Goal: Information Seeking & Learning: Find specific fact

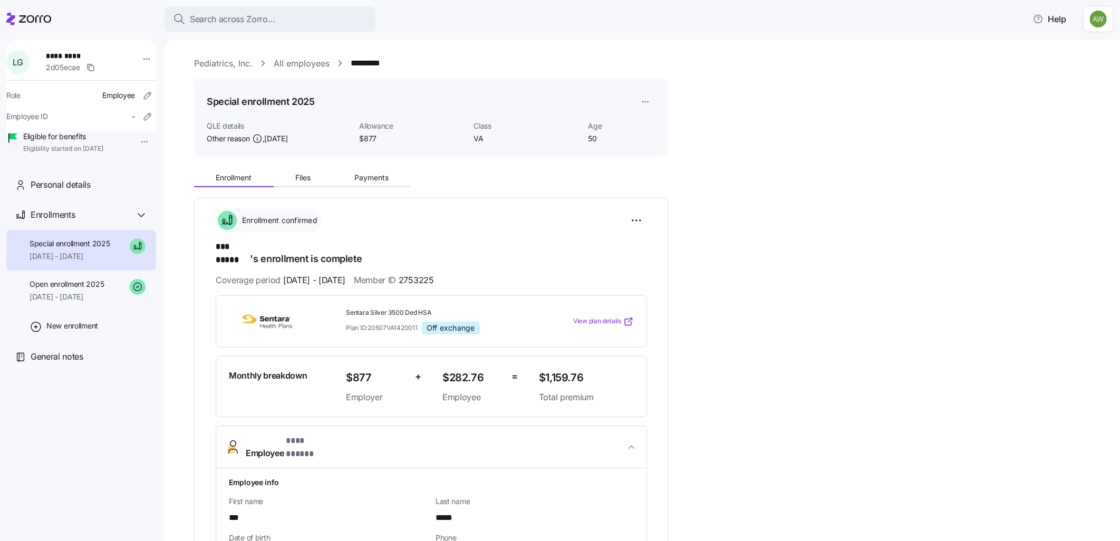
click at [290, 63] on link "All employees" at bounding box center [302, 63] width 56 height 13
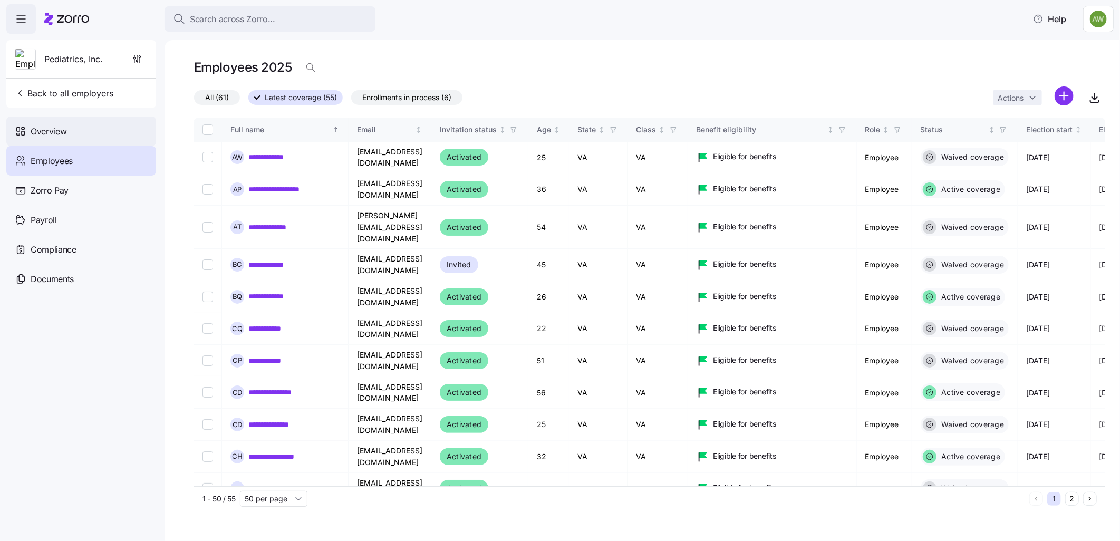
click at [50, 132] on span "Overview" at bounding box center [49, 131] width 36 height 13
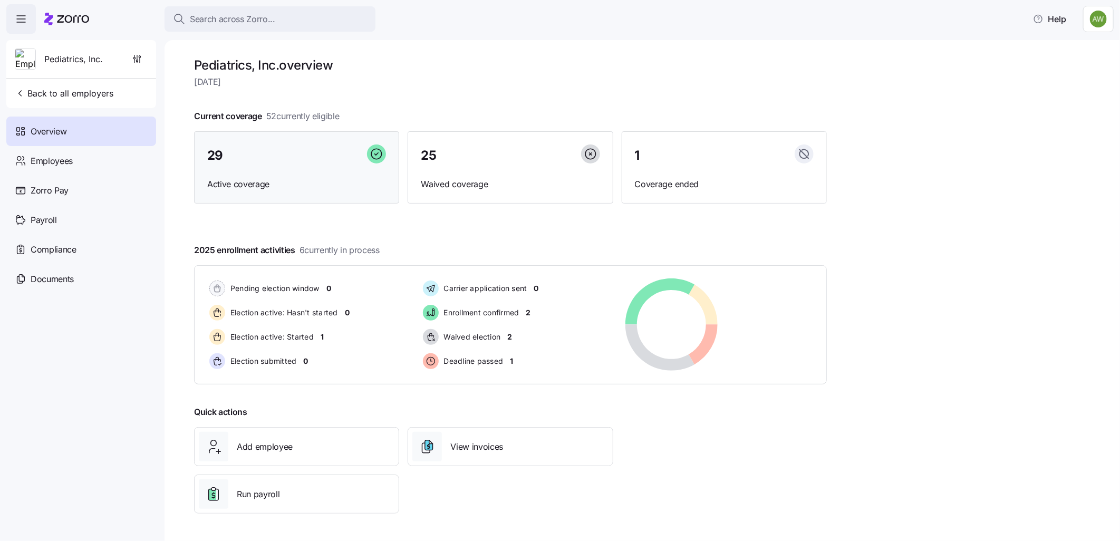
click at [335, 159] on div "29" at bounding box center [296, 155] width 179 height 23
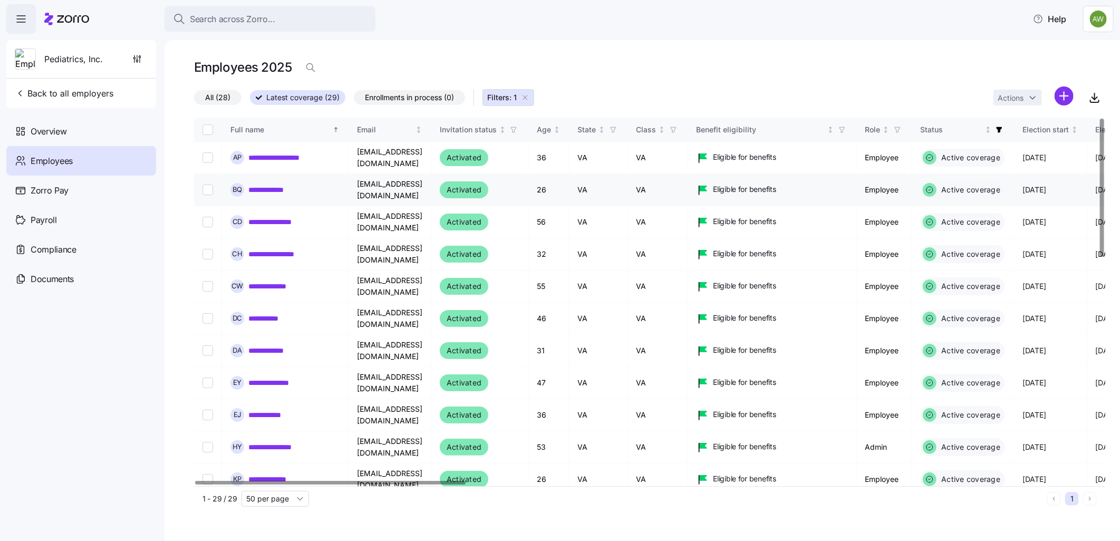
click at [267, 188] on link "**********" at bounding box center [274, 189] width 52 height 11
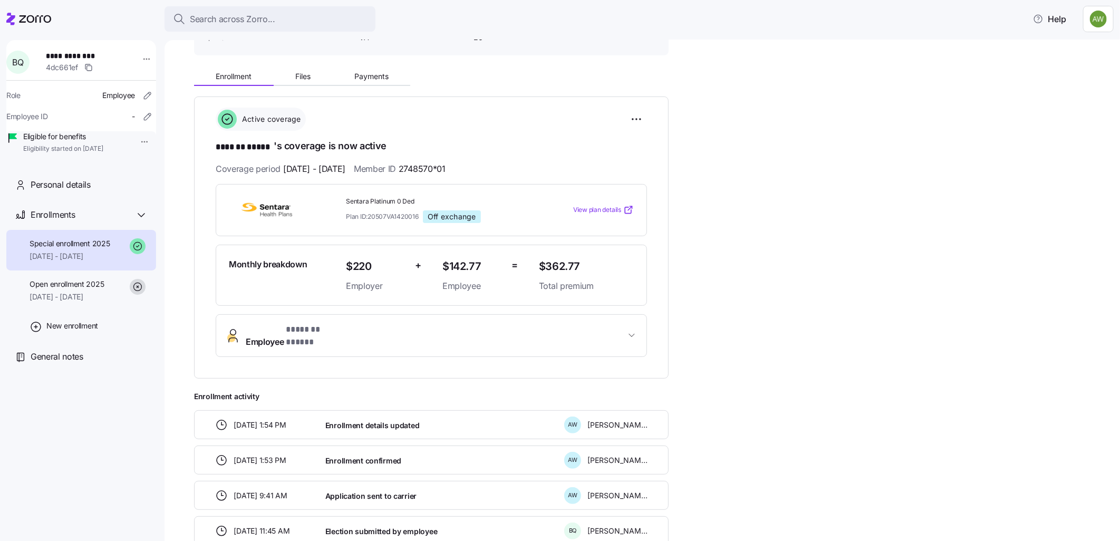
scroll to position [101, 0]
click at [318, 331] on span "* ******* ***** *" at bounding box center [317, 330] width 63 height 13
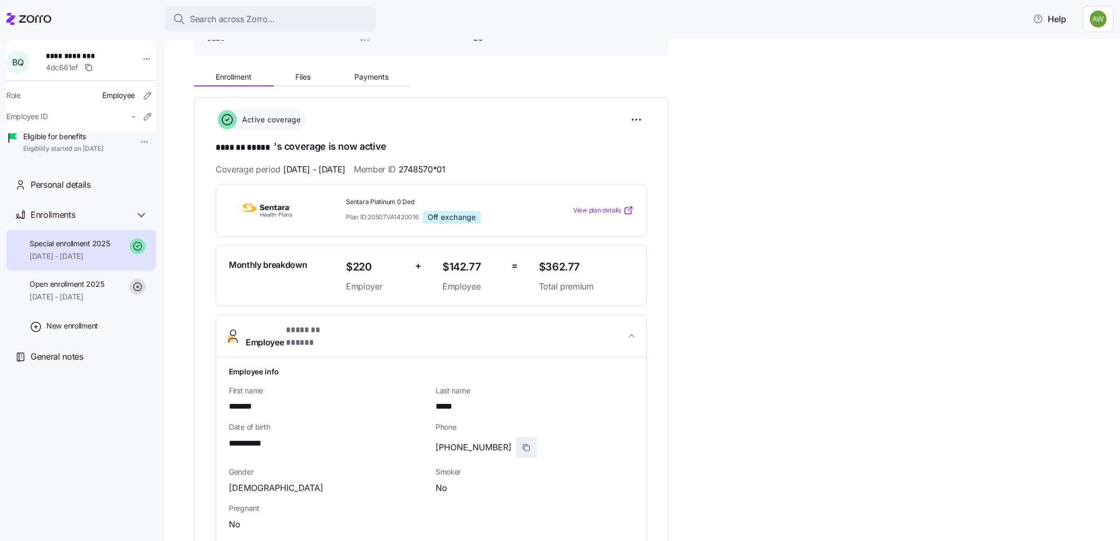
click at [522, 443] on icon "button" at bounding box center [526, 447] width 8 height 8
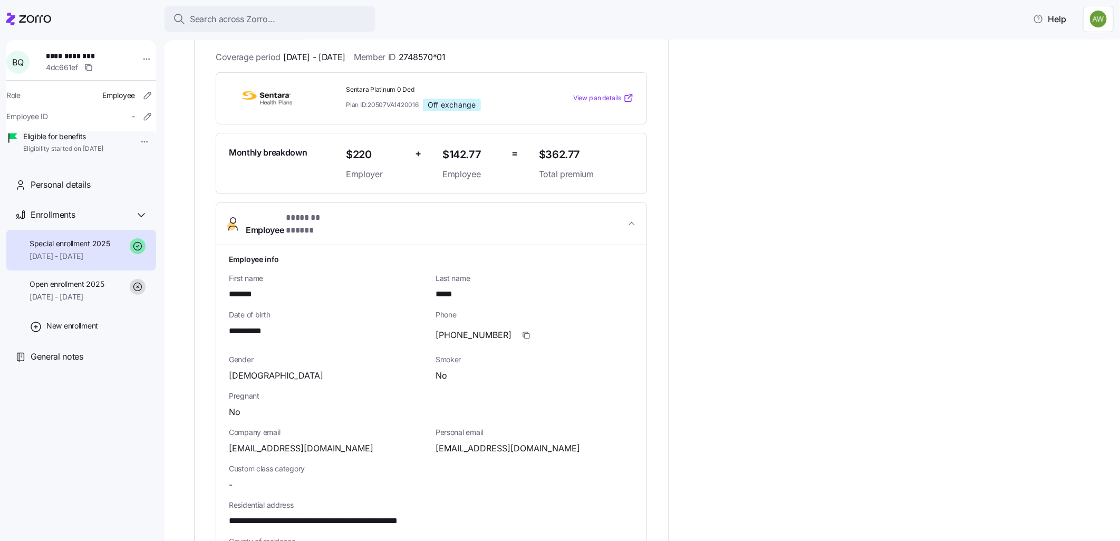
scroll to position [218, 0]
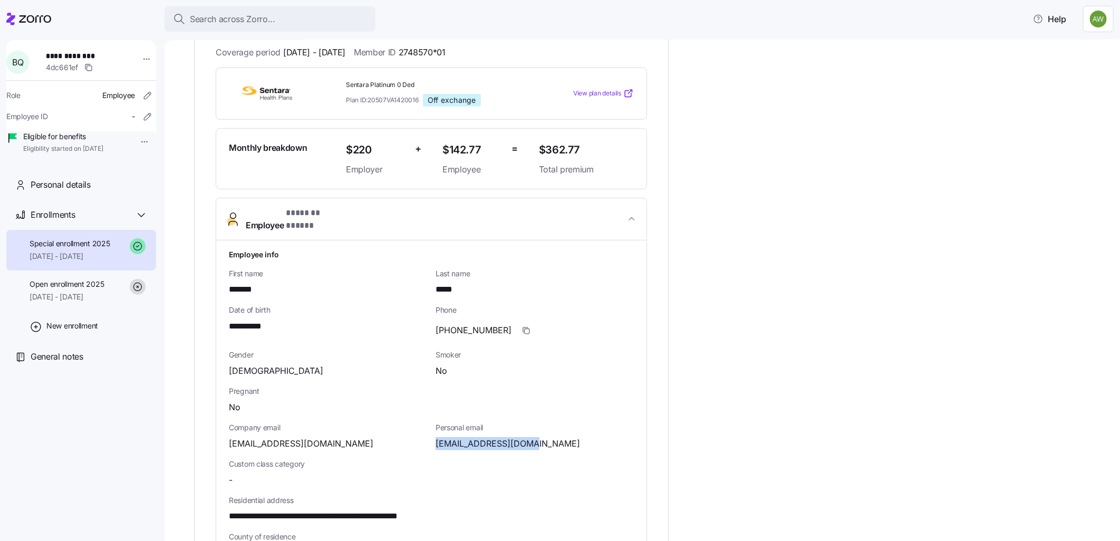
drag, startPoint x: 531, startPoint y: 434, endPoint x: 435, endPoint y: 438, distance: 96.0
click at [435, 438] on div "[EMAIL_ADDRESS][DOMAIN_NAME]" at bounding box center [534, 443] width 198 height 13
drag, startPoint x: 435, startPoint y: 438, endPoint x: 482, endPoint y: 429, distance: 48.3
copy span "[EMAIL_ADDRESS][DOMAIN_NAME]"
click at [516, 320] on span "button" at bounding box center [526, 330] width 20 height 20
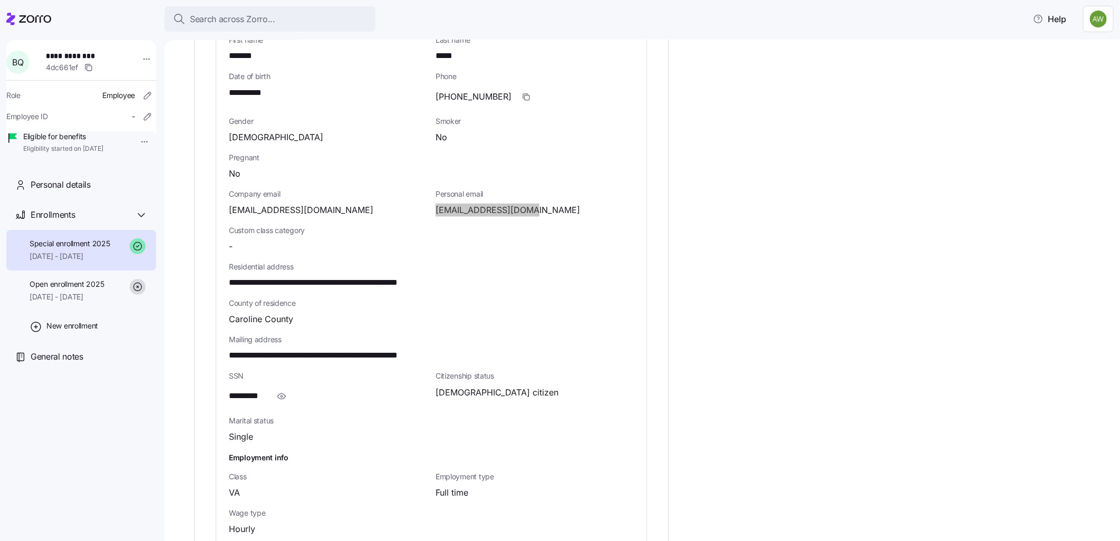
scroll to position [452, 0]
click at [277, 386] on span "button" at bounding box center [281, 396] width 20 height 20
drag, startPoint x: 243, startPoint y: 387, endPoint x: 235, endPoint y: 387, distance: 7.9
click at [235, 389] on span "**********" at bounding box center [254, 395] width 51 height 13
drag, startPoint x: 235, startPoint y: 387, endPoint x: 278, endPoint y: 391, distance: 42.9
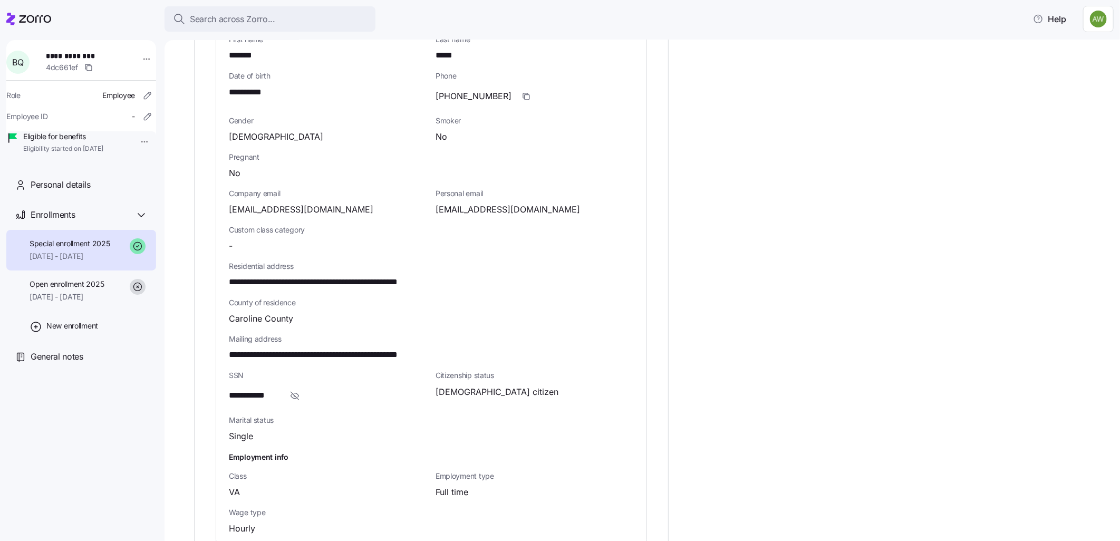
click at [278, 391] on span "**********" at bounding box center [254, 395] width 51 height 13
drag, startPoint x: 280, startPoint y: 381, endPoint x: 226, endPoint y: 381, distance: 54.8
click at [226, 381] on div "**********" at bounding box center [431, 274] width 430 height 537
drag, startPoint x: 226, startPoint y: 381, endPoint x: 241, endPoint y: 384, distance: 16.0
copy span "**********"
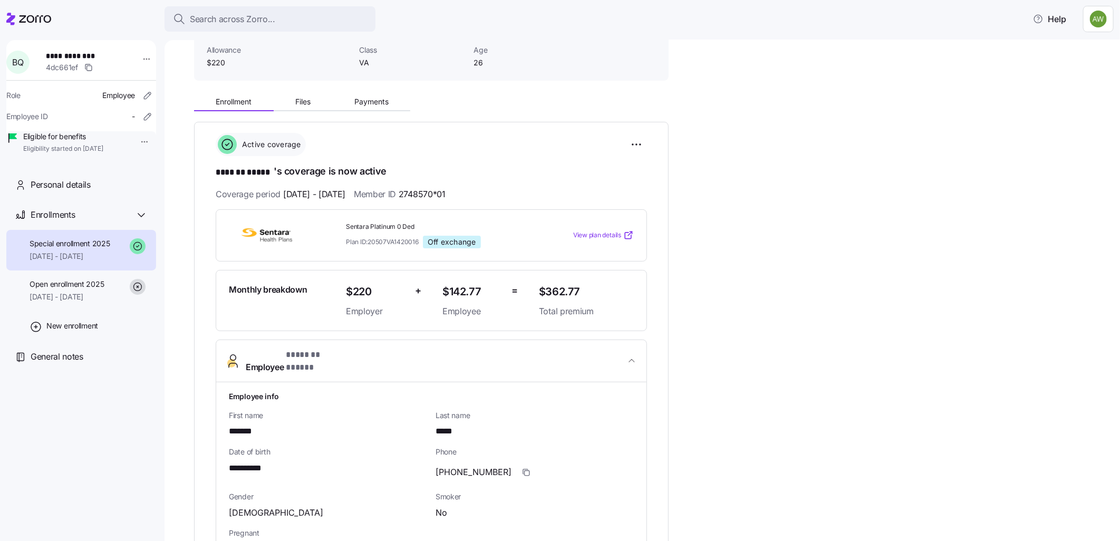
scroll to position [0, 0]
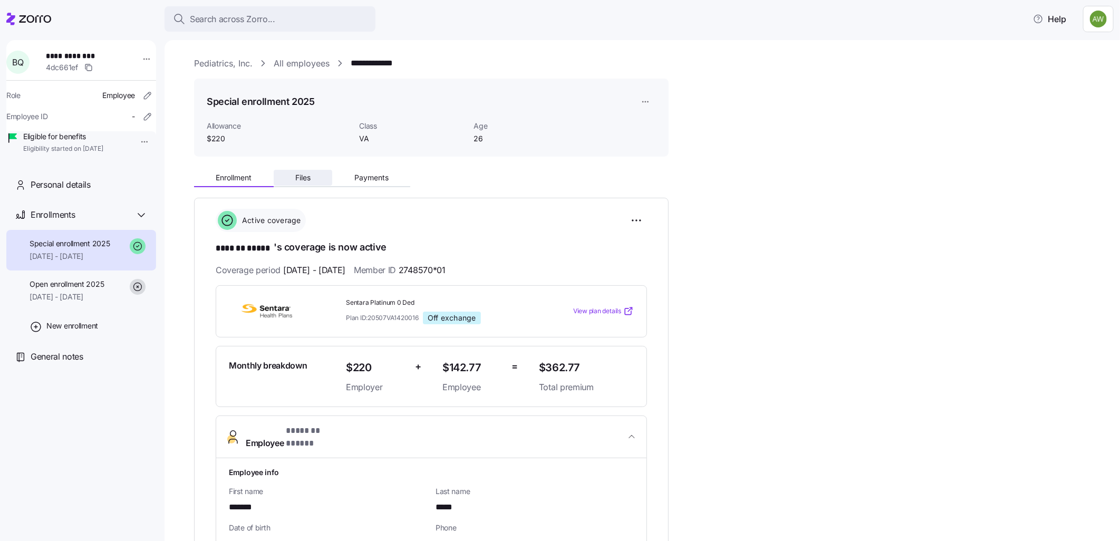
click at [303, 183] on button "Files" at bounding box center [303, 178] width 59 height 16
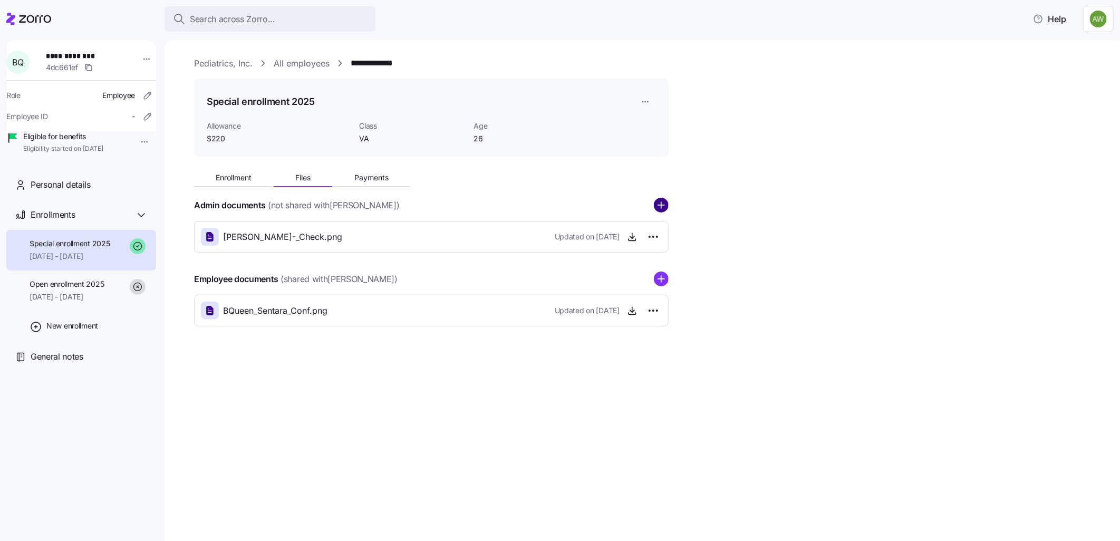
click at [659, 206] on icon "add icon" at bounding box center [661, 205] width 15 height 15
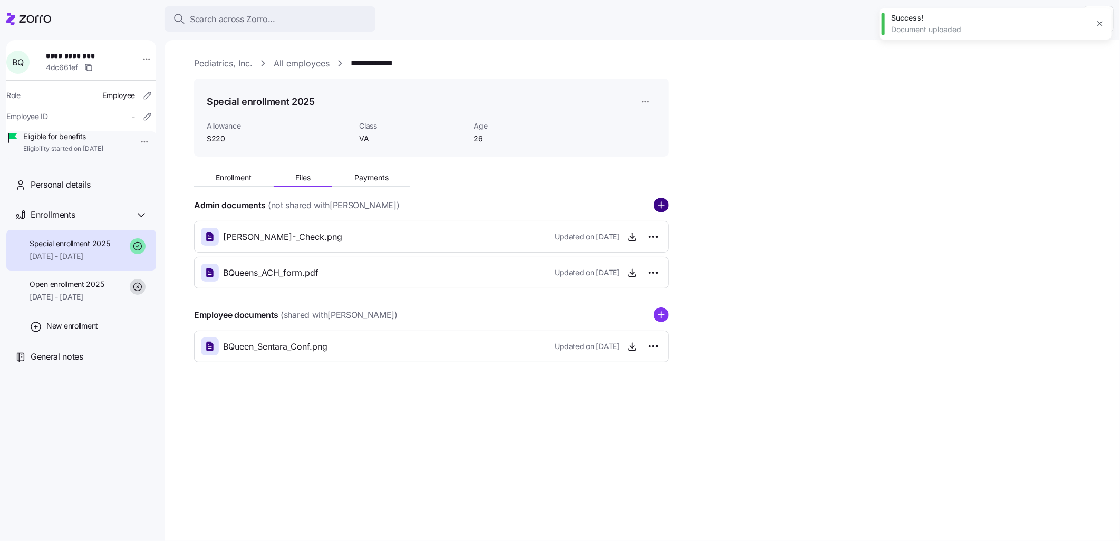
click at [662, 202] on circle "add icon" at bounding box center [661, 206] width 14 height 14
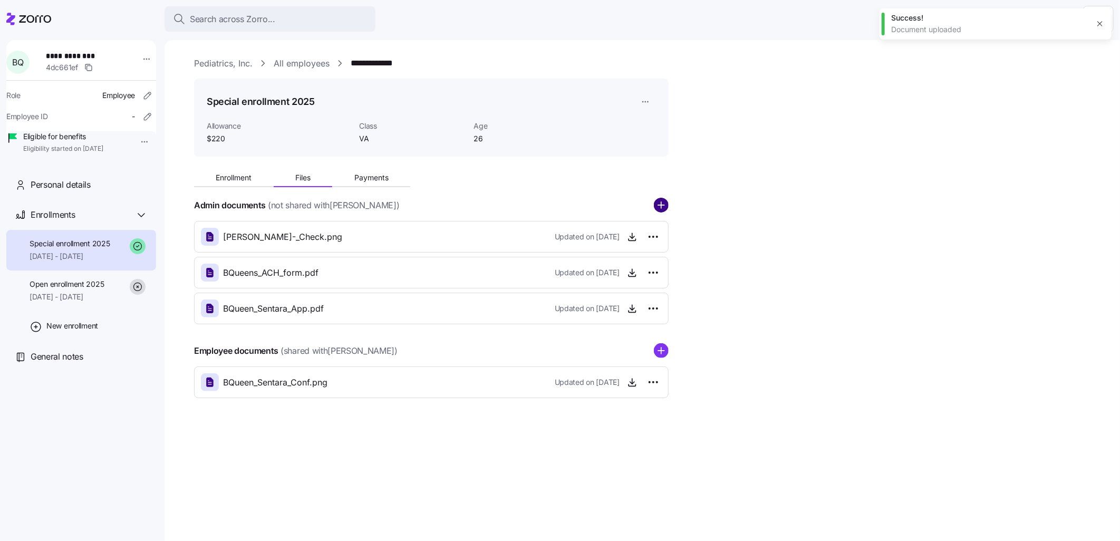
click at [663, 203] on circle "add icon" at bounding box center [661, 206] width 14 height 14
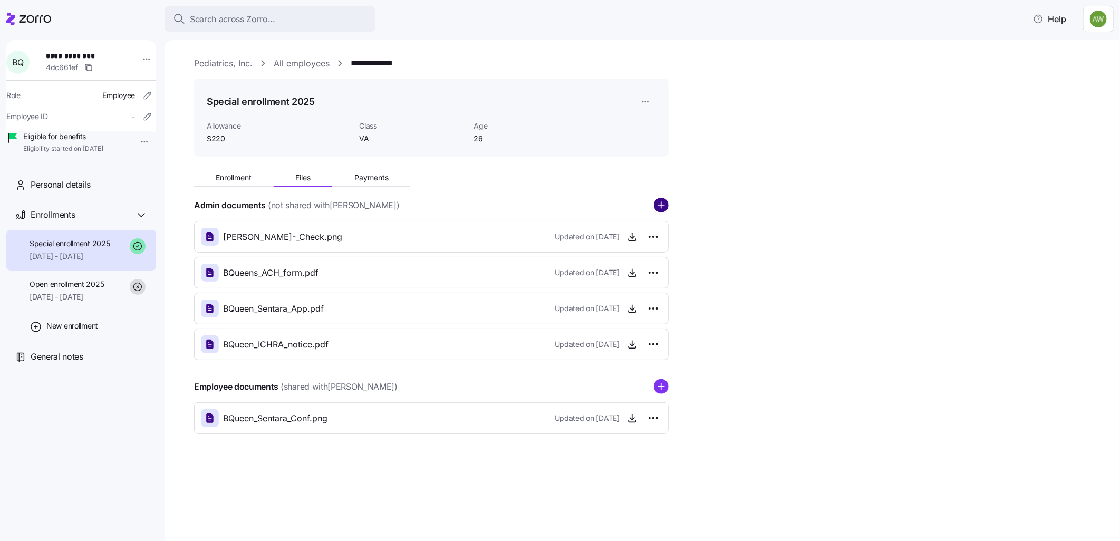
click at [665, 205] on circle "add icon" at bounding box center [661, 206] width 14 height 14
click at [246, 180] on span "Enrollment" at bounding box center [234, 177] width 36 height 7
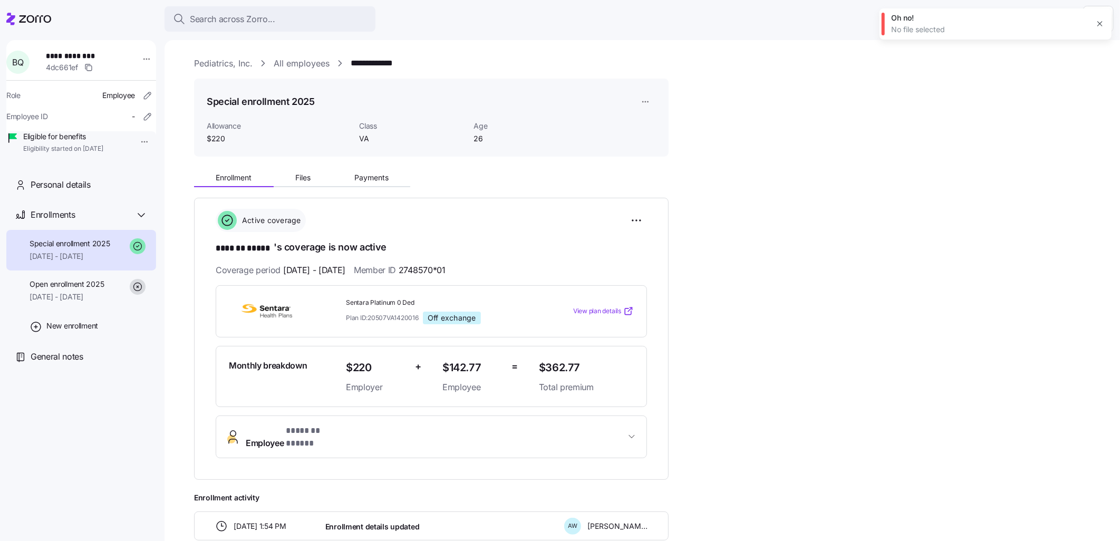
click at [295, 64] on link "All employees" at bounding box center [302, 63] width 56 height 13
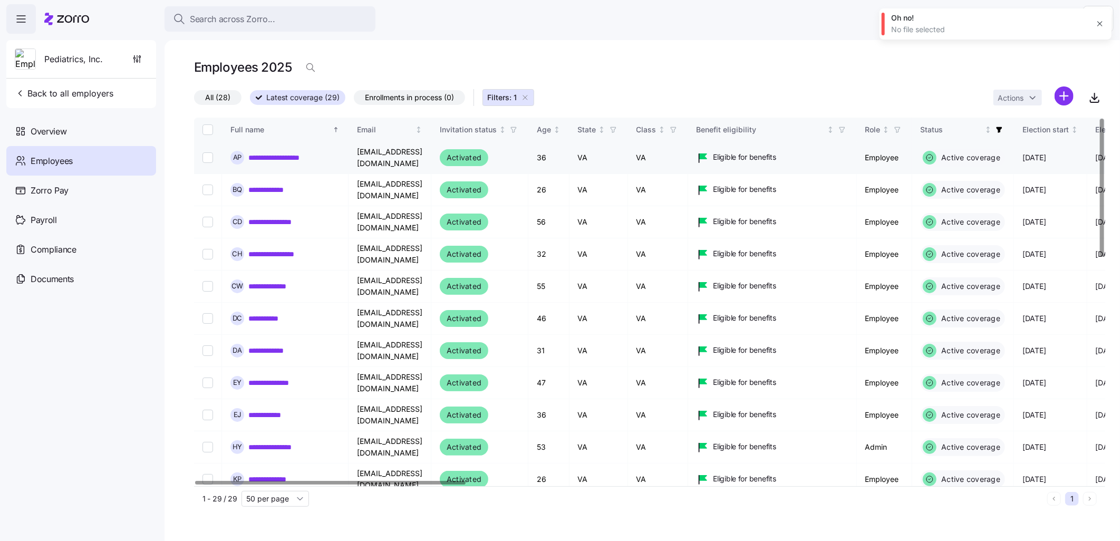
click at [333, 156] on link "**********" at bounding box center [291, 157] width 87 height 11
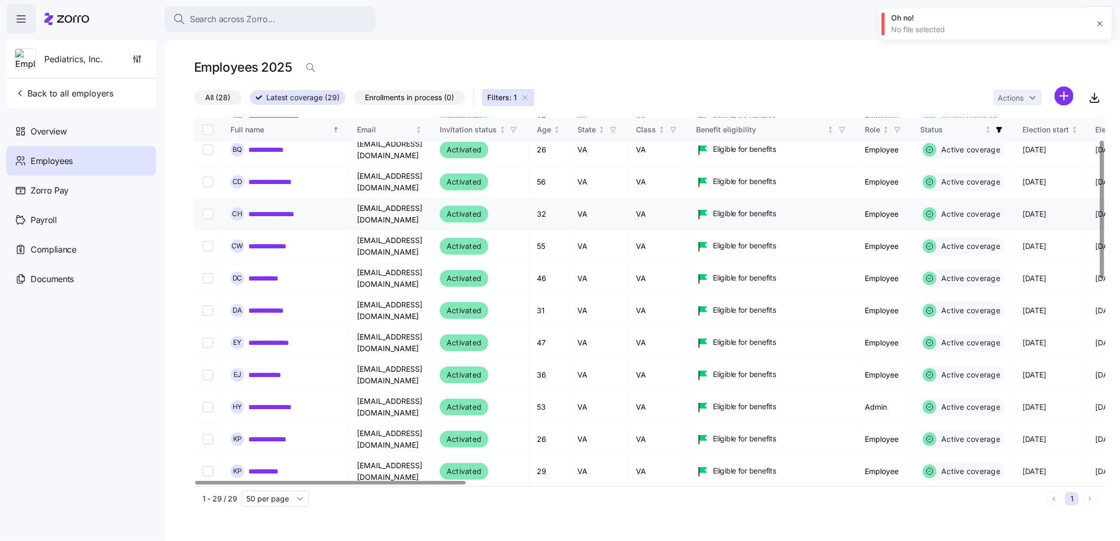
scroll to position [59, 0]
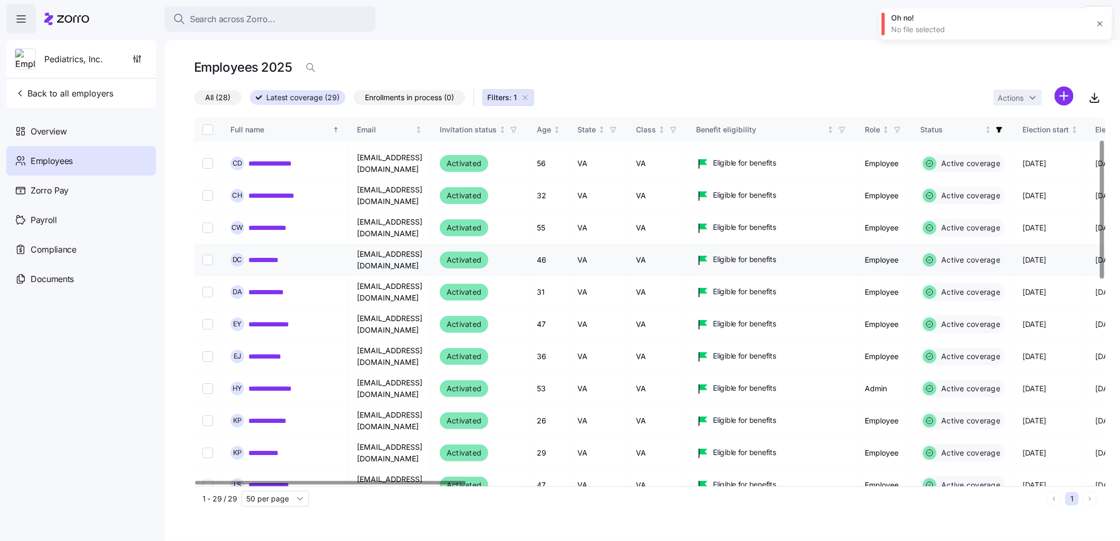
click at [276, 257] on link "**********" at bounding box center [269, 260] width 42 height 11
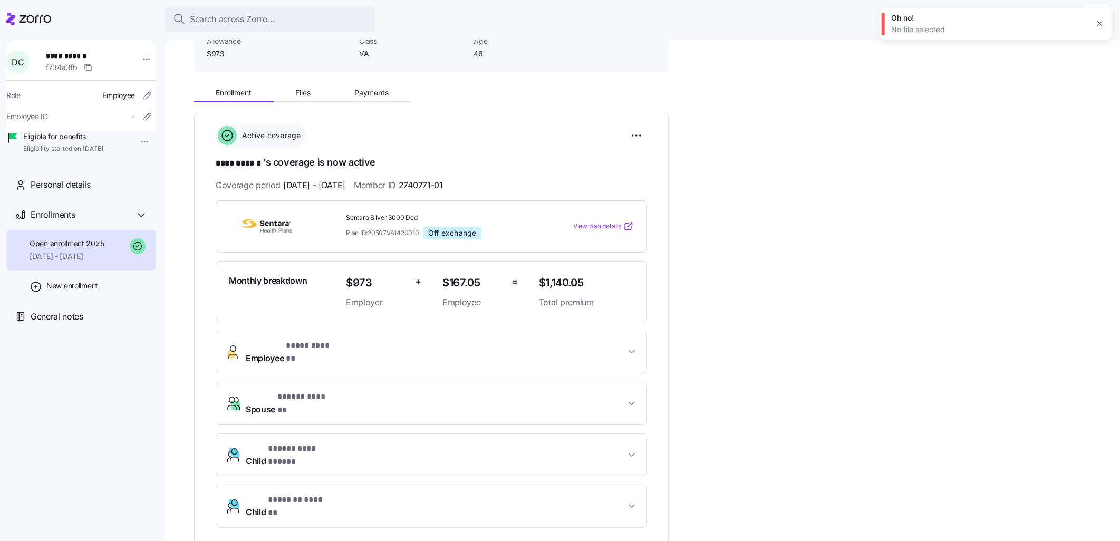
scroll to position [59, 0]
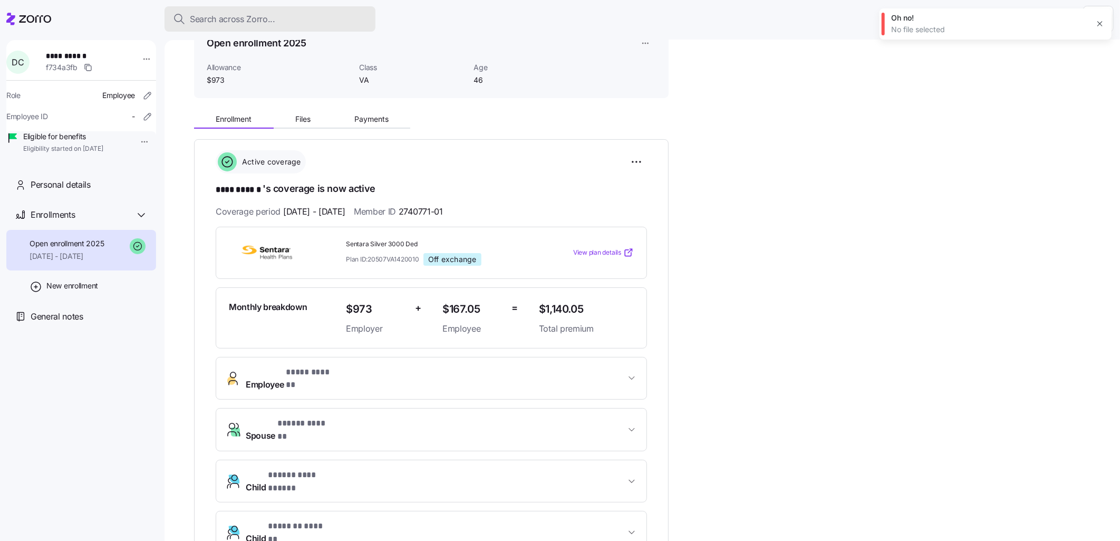
click at [231, 11] on button "Search across Zorro..." at bounding box center [269, 18] width 211 height 25
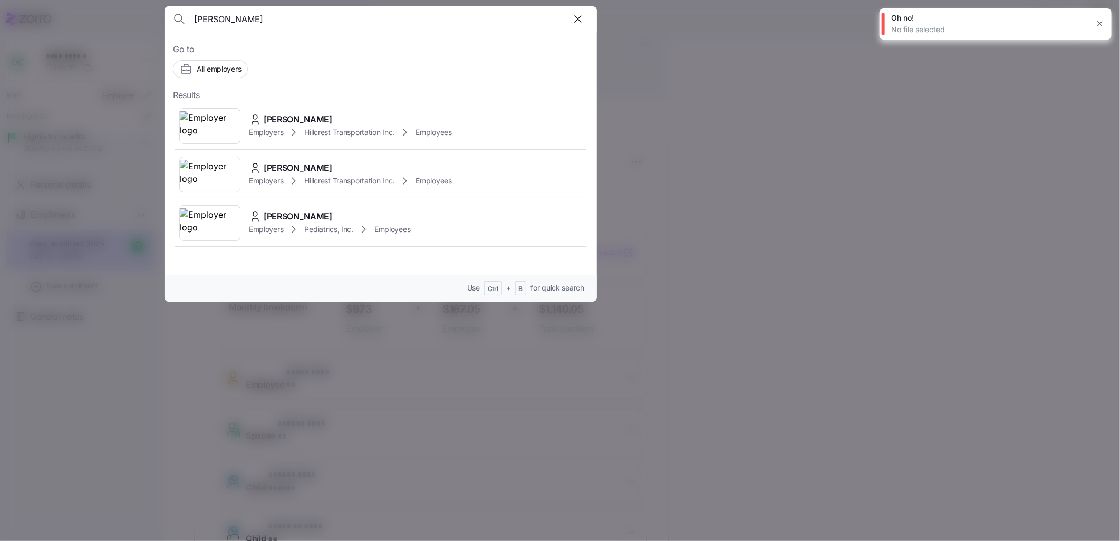
type input "[PERSON_NAME]"
drag, startPoint x: 381, startPoint y: 128, endPoint x: 375, endPoint y: 129, distance: 5.5
click at [381, 128] on span "Hillcrest Transportation Inc." at bounding box center [349, 132] width 90 height 11
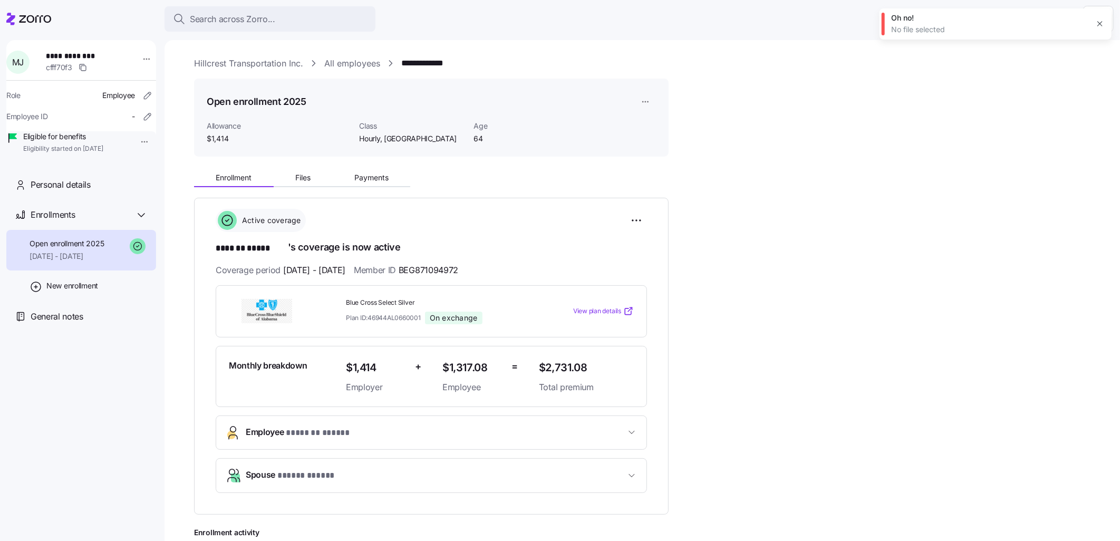
click at [31, 18] on icon at bounding box center [28, 19] width 45 height 13
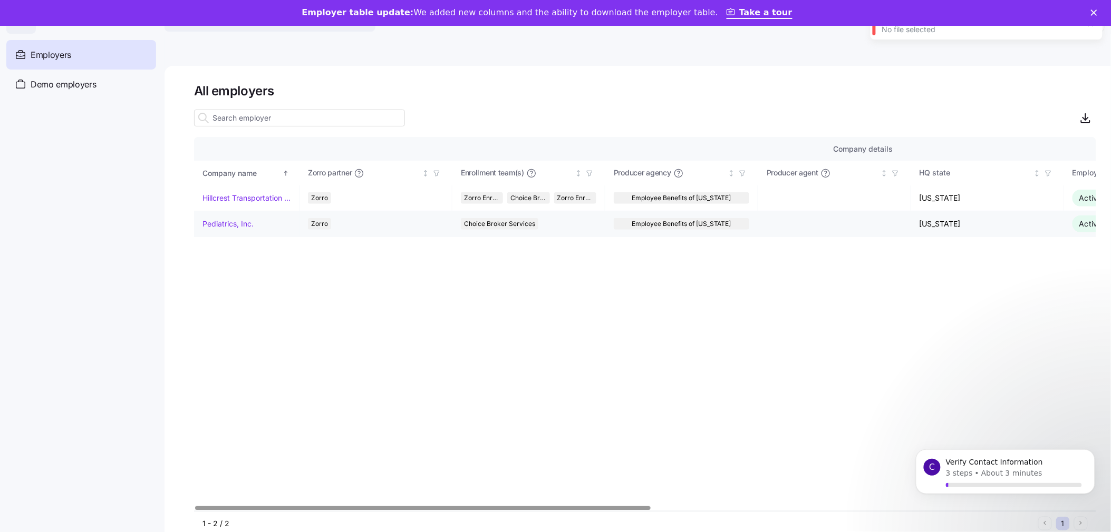
click at [224, 222] on link "Pediatrics, Inc." at bounding box center [227, 224] width 51 height 11
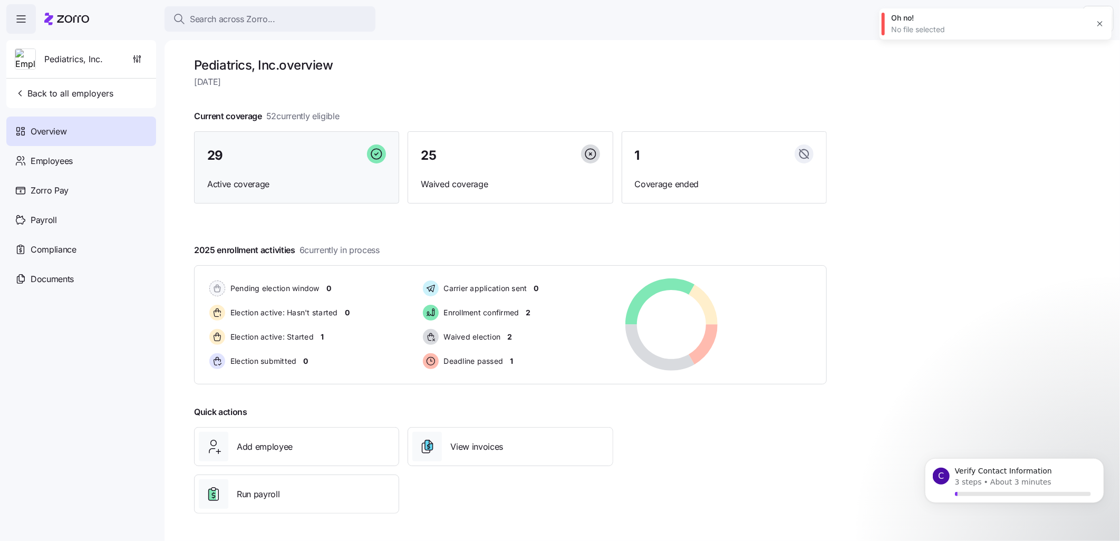
click at [276, 161] on div "29" at bounding box center [296, 155] width 179 height 23
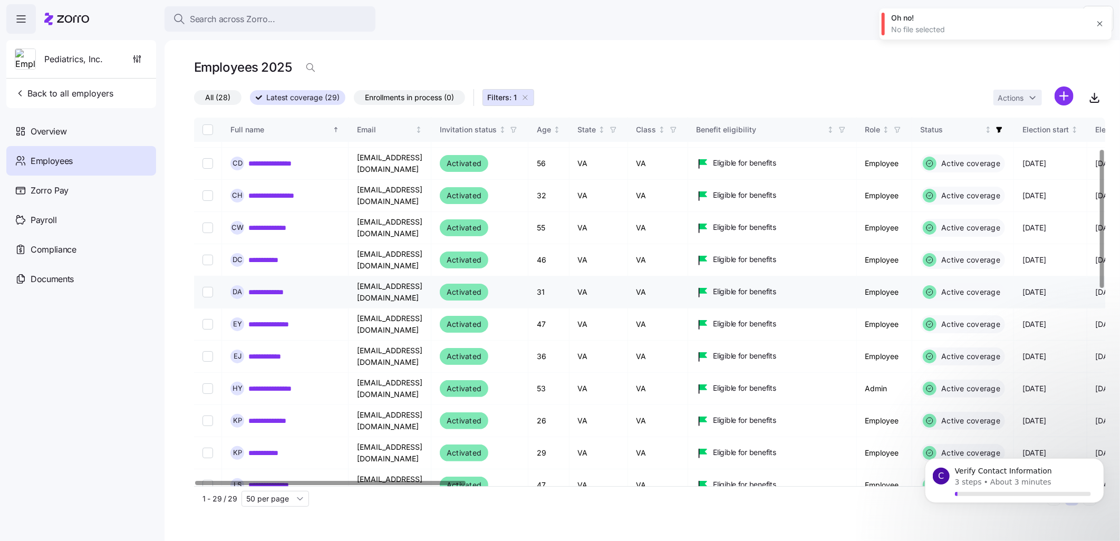
scroll to position [117, 0]
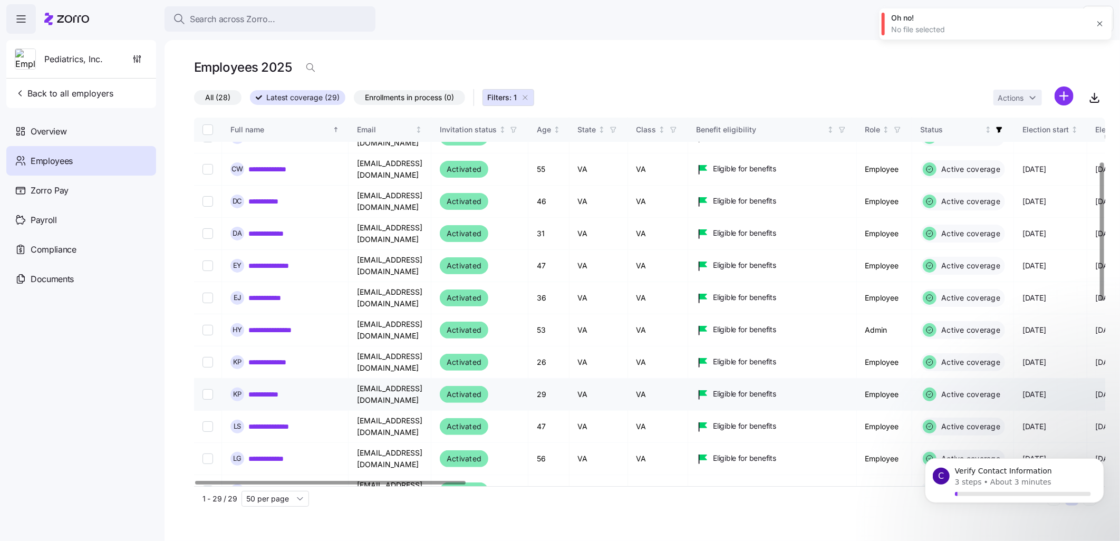
click at [270, 393] on link "**********" at bounding box center [269, 394] width 43 height 11
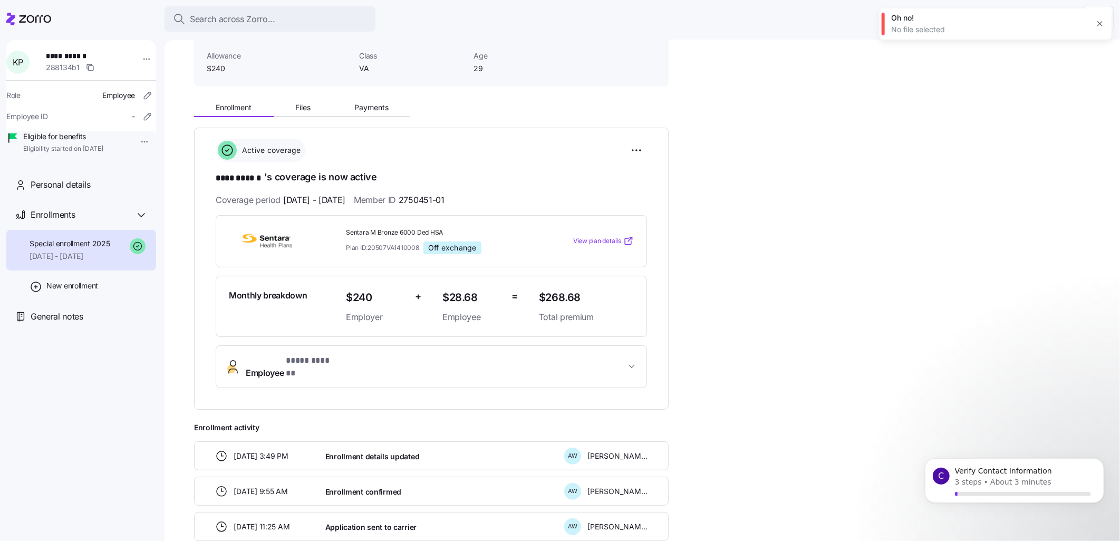
scroll to position [117, 0]
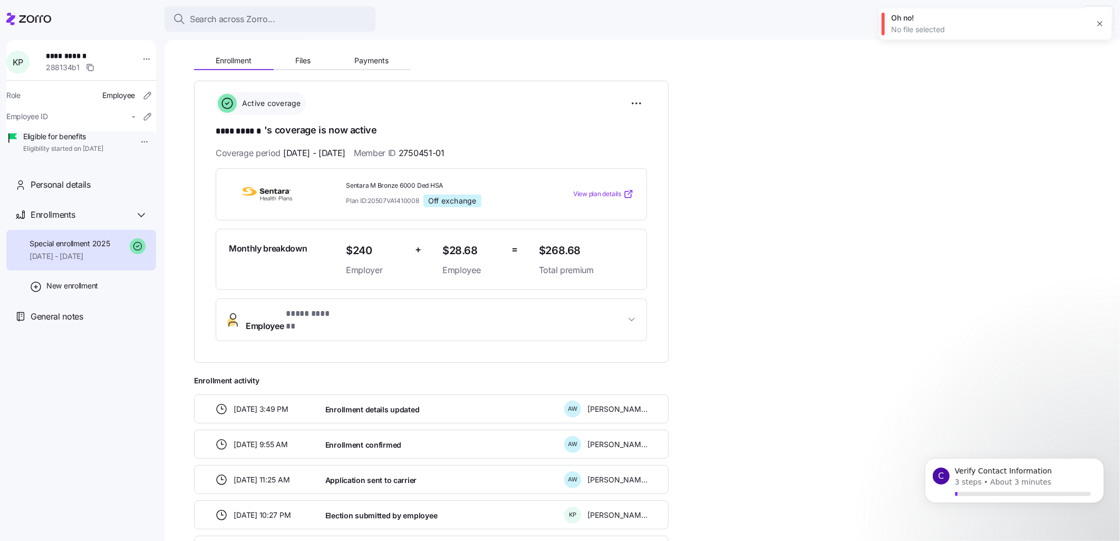
click at [263, 318] on span "Employee * **** ****** *" at bounding box center [292, 319] width 93 height 25
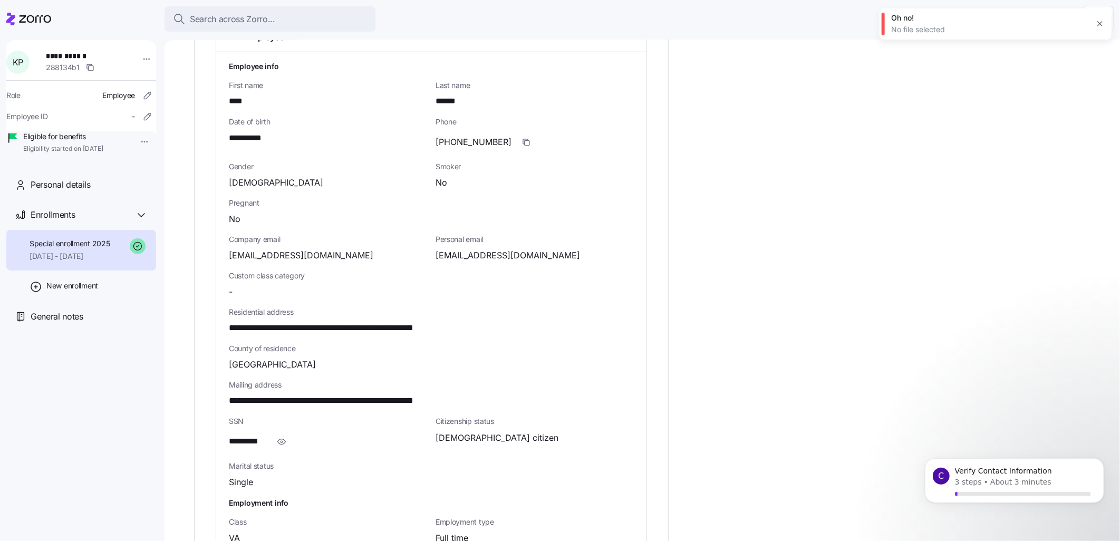
scroll to position [410, 0]
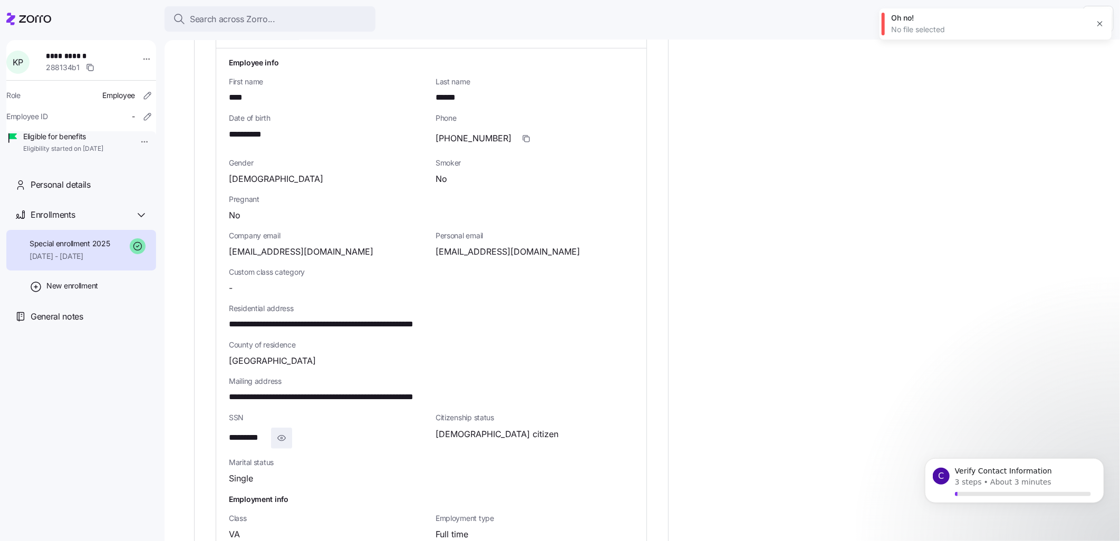
click at [278, 432] on icon "button" at bounding box center [281, 438] width 11 height 13
drag, startPoint x: 283, startPoint y: 423, endPoint x: 228, endPoint y: 425, distance: 54.9
click at [229, 427] on div "**********" at bounding box center [328, 437] width 198 height 21
drag, startPoint x: 228, startPoint y: 425, endPoint x: 235, endPoint y: 426, distance: 6.9
copy span "**********"
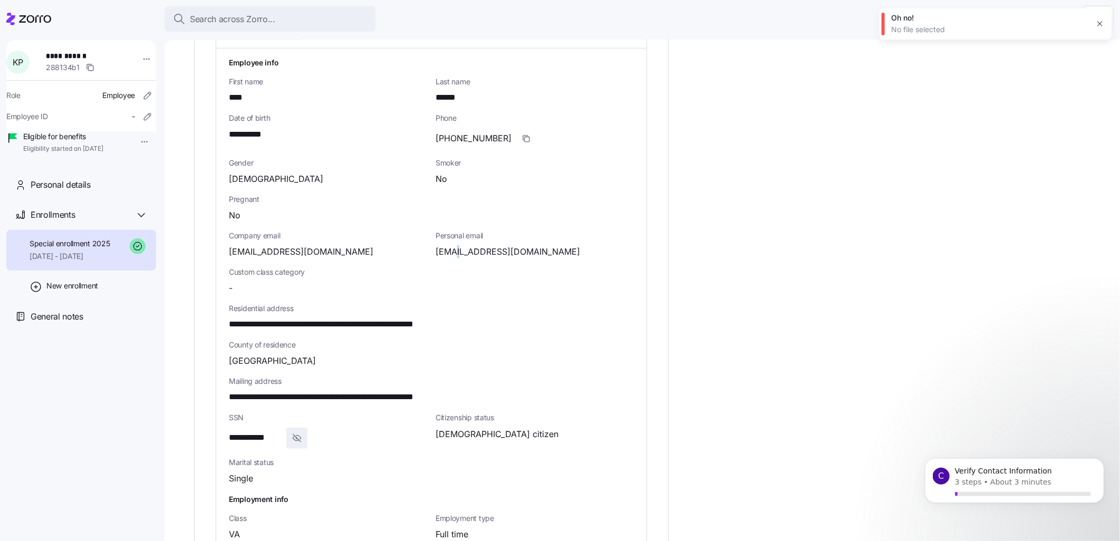
click at [460, 247] on span "[EMAIL_ADDRESS][DOMAIN_NAME]" at bounding box center [507, 251] width 144 height 13
drag, startPoint x: 460, startPoint y: 247, endPoint x: 543, endPoint y: 243, distance: 83.9
click at [550, 245] on div "[EMAIL_ADDRESS][DOMAIN_NAME]" at bounding box center [534, 251] width 198 height 13
drag, startPoint x: 527, startPoint y: 243, endPoint x: 436, endPoint y: 241, distance: 91.2
click at [436, 245] on div "[EMAIL_ADDRESS][DOMAIN_NAME]" at bounding box center [534, 251] width 198 height 13
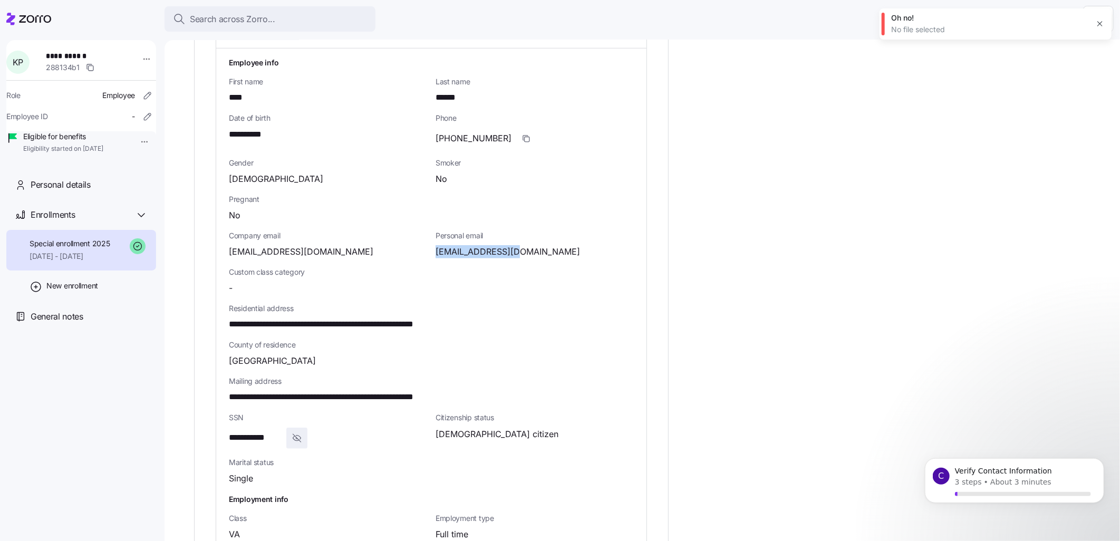
copy span "[EMAIL_ADDRESS][DOMAIN_NAME]"
click at [516, 129] on span "button" at bounding box center [526, 139] width 20 height 20
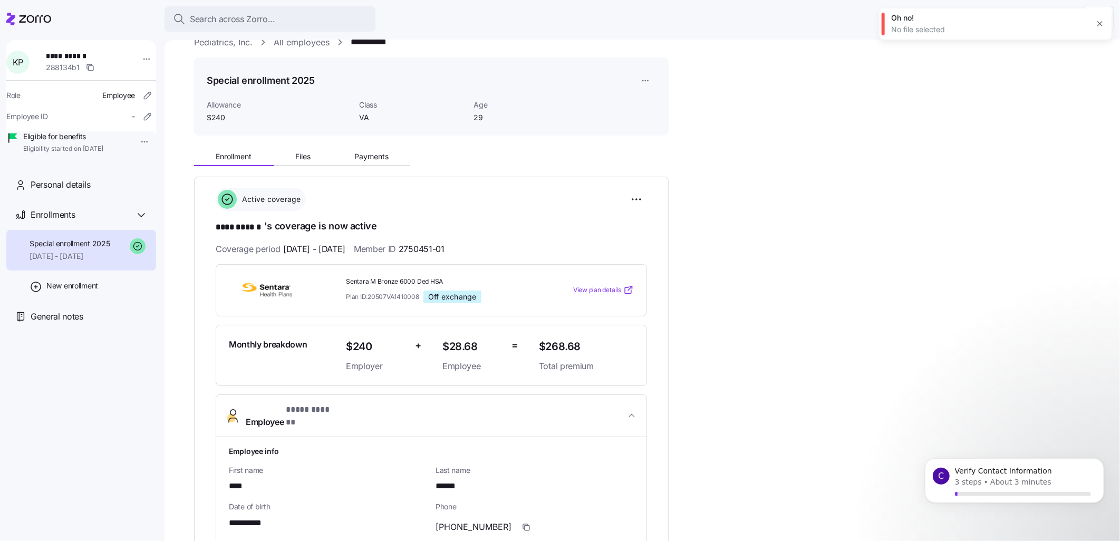
scroll to position [0, 0]
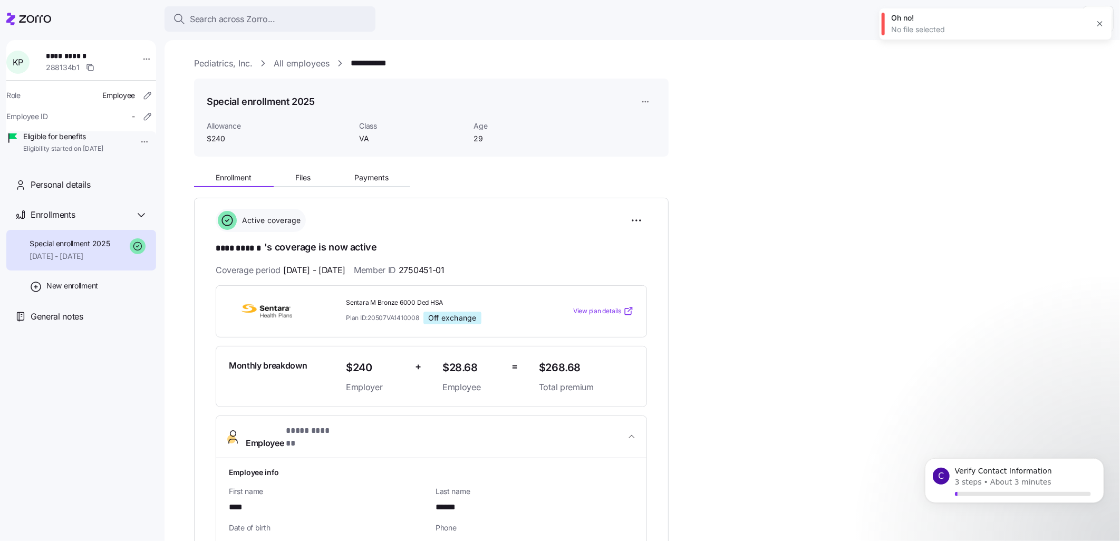
click at [303, 64] on link "All employees" at bounding box center [302, 63] width 56 height 13
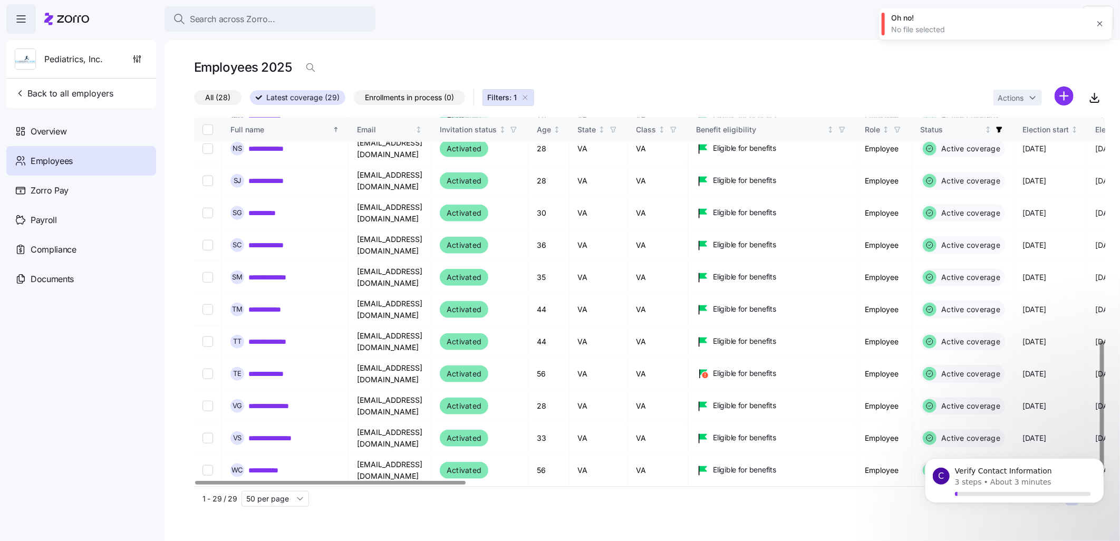
scroll to position [592, 0]
click at [283, 468] on link "**********" at bounding box center [274, 470] width 53 height 11
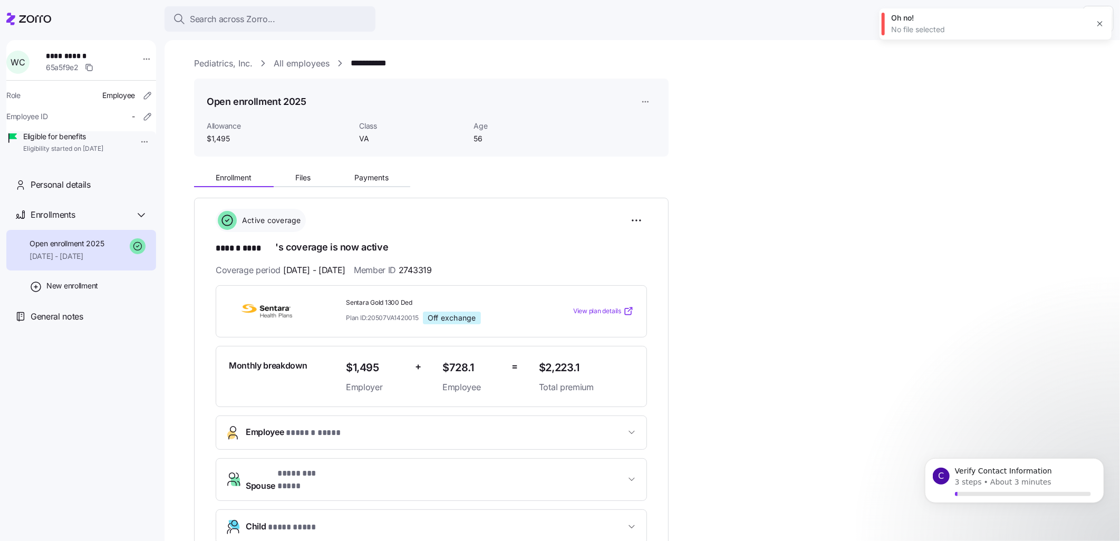
click at [356, 439] on button "Employee * ****** **** *" at bounding box center [431, 432] width 430 height 33
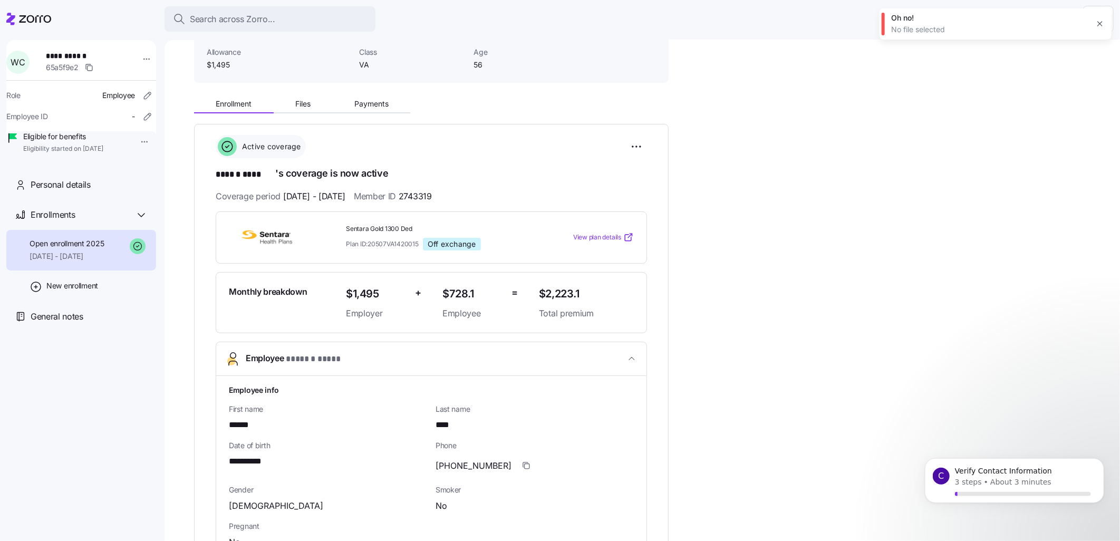
scroll to position [234, 0]
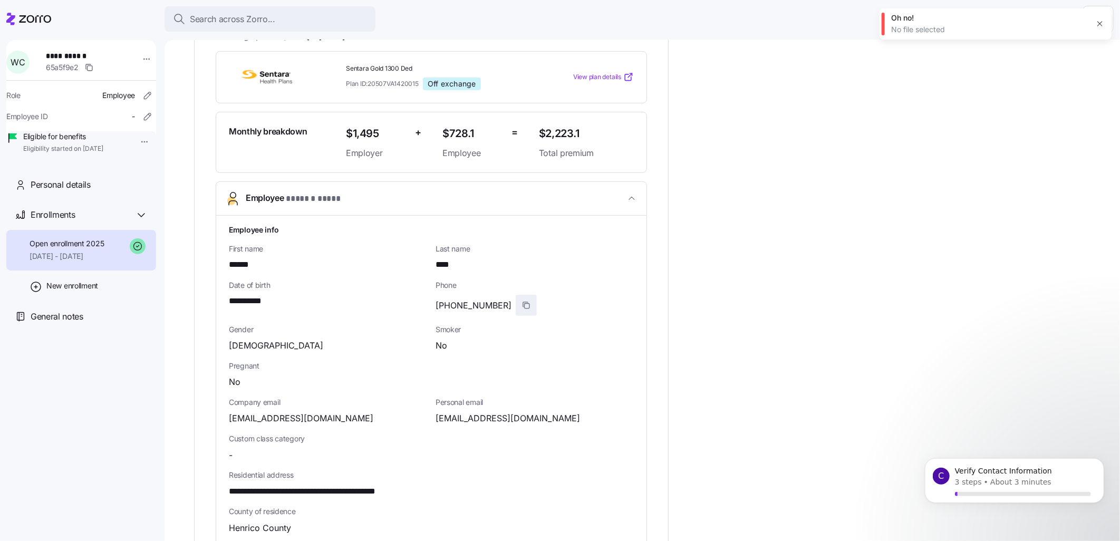
click at [522, 308] on icon "button" at bounding box center [526, 305] width 8 height 8
drag, startPoint x: 536, startPoint y: 424, endPoint x: 435, endPoint y: 421, distance: 100.7
click at [435, 421] on div "Personal email [EMAIL_ADDRESS][DOMAIN_NAME]" at bounding box center [534, 411] width 207 height 36
copy span "[EMAIL_ADDRESS][DOMAIN_NAME]"
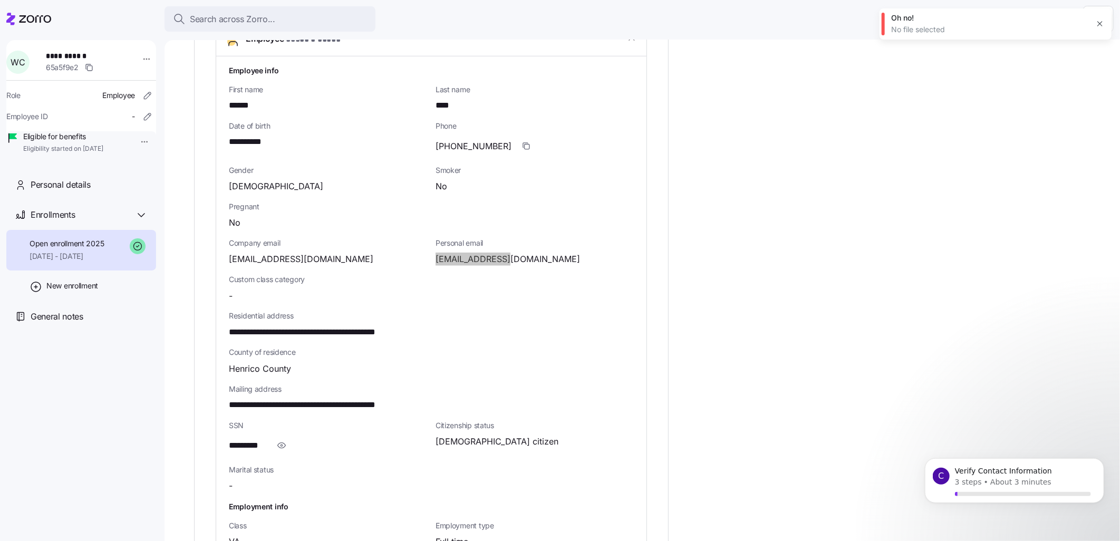
scroll to position [468, 0]
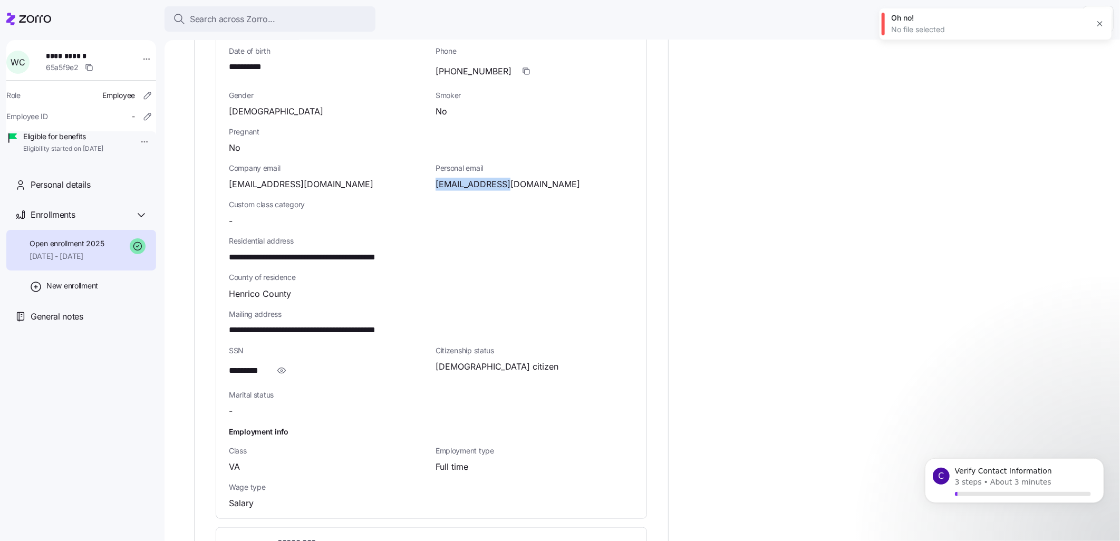
click at [281, 361] on span "button" at bounding box center [281, 371] width 20 height 20
drag, startPoint x: 285, startPoint y: 362, endPoint x: 222, endPoint y: 364, distance: 62.2
click at [222, 364] on div "**********" at bounding box center [431, 250] width 430 height 537
drag, startPoint x: 222, startPoint y: 364, endPoint x: 246, endPoint y: 364, distance: 23.7
click at [191, 18] on span "Search across Zorro..." at bounding box center [232, 19] width 85 height 13
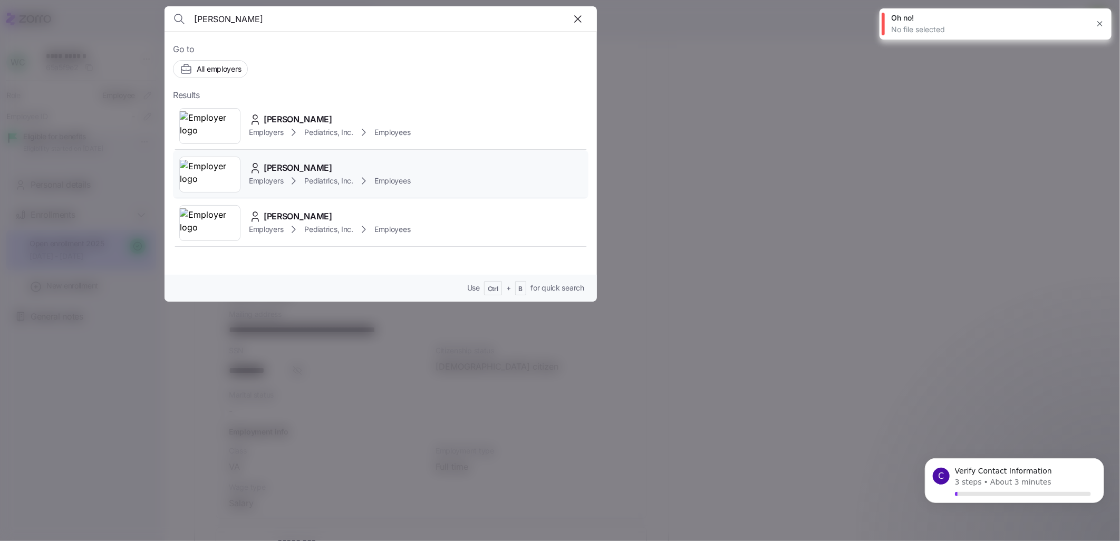
type input "[PERSON_NAME]"
click at [269, 187] on div "[PERSON_NAME] Employers Pediatrics, Inc. Employees" at bounding box center [380, 174] width 415 height 48
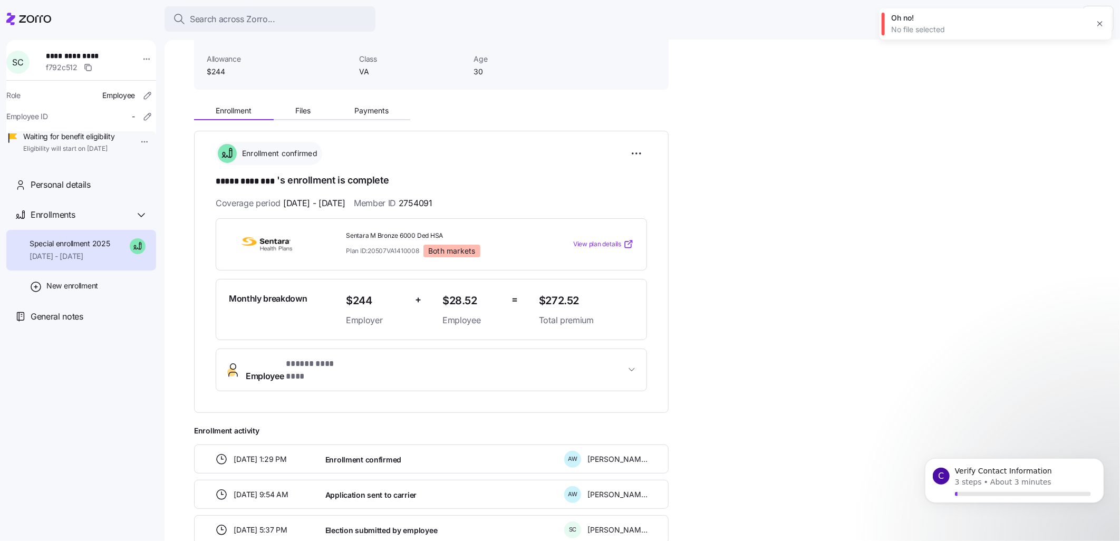
scroll to position [159, 0]
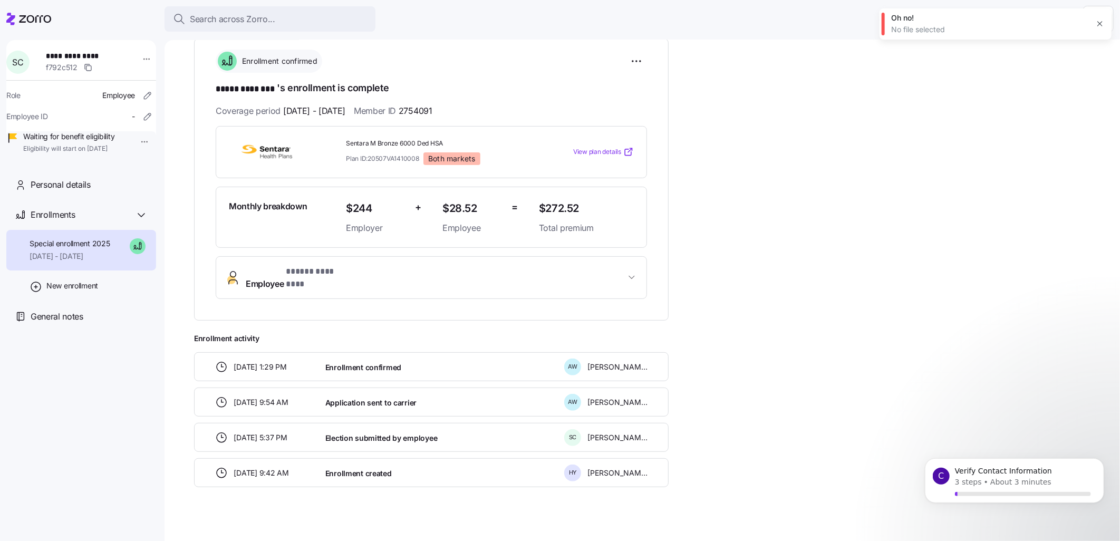
click at [299, 274] on span "* ***** ******** *" at bounding box center [319, 271] width 66 height 13
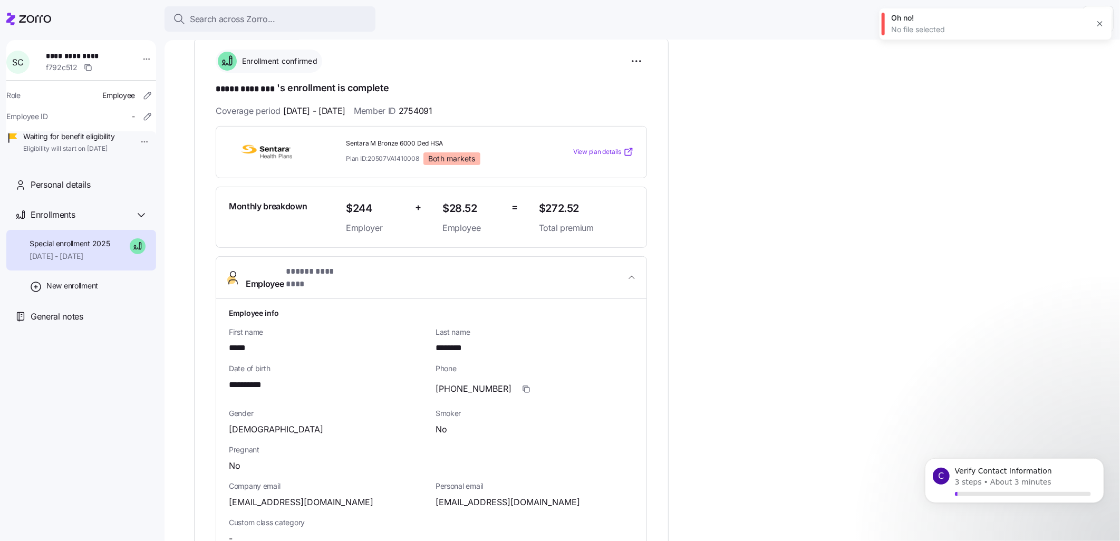
scroll to position [218, 0]
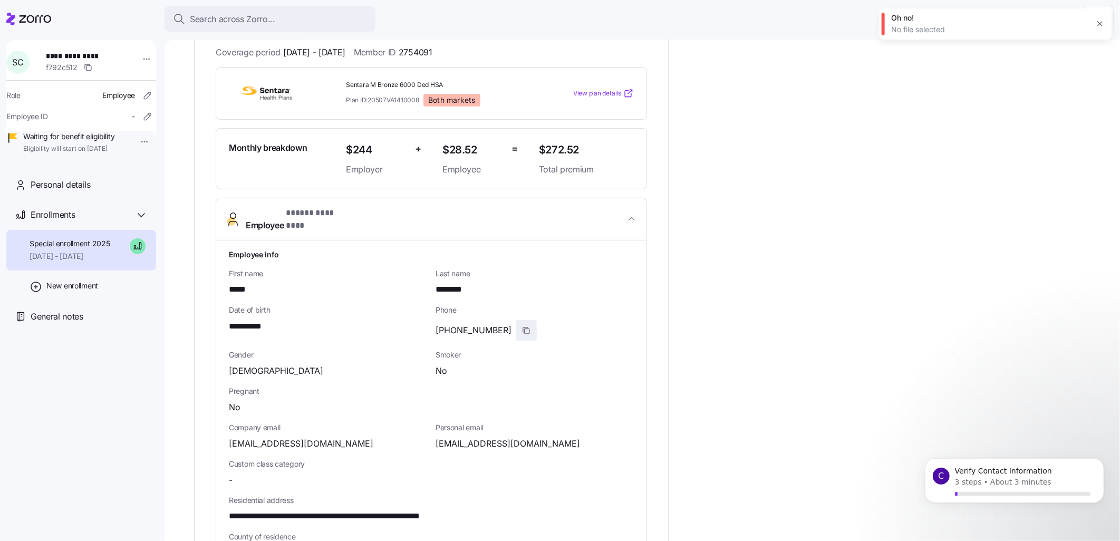
click at [522, 326] on icon "button" at bounding box center [526, 330] width 8 height 8
drag, startPoint x: 528, startPoint y: 429, endPoint x: 436, endPoint y: 433, distance: 92.4
click at [436, 437] on span "[EMAIL_ADDRESS][DOMAIN_NAME]" at bounding box center [507, 443] width 144 height 13
drag, startPoint x: 436, startPoint y: 433, endPoint x: 442, endPoint y: 433, distance: 5.8
copy span "[EMAIL_ADDRESS][DOMAIN_NAME]"
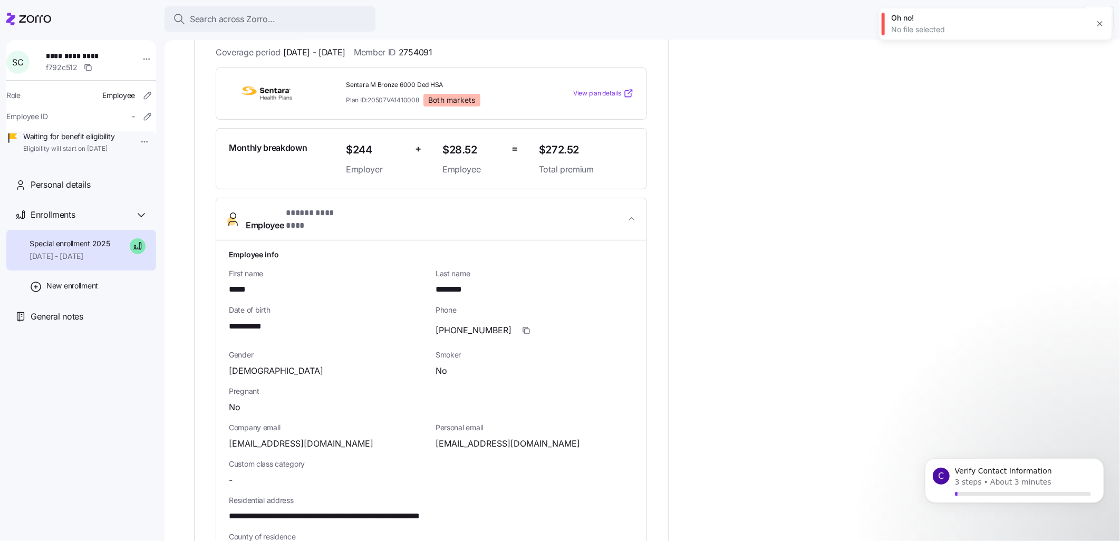
click at [324, 437] on div "[EMAIL_ADDRESS][DOMAIN_NAME]" at bounding box center [328, 443] width 198 height 13
drag, startPoint x: 320, startPoint y: 433, endPoint x: 230, endPoint y: 433, distance: 90.1
click at [230, 437] on div "[EMAIL_ADDRESS][DOMAIN_NAME]" at bounding box center [328, 443] width 198 height 13
copy span "[EMAIL_ADDRESS][DOMAIN_NAME]"
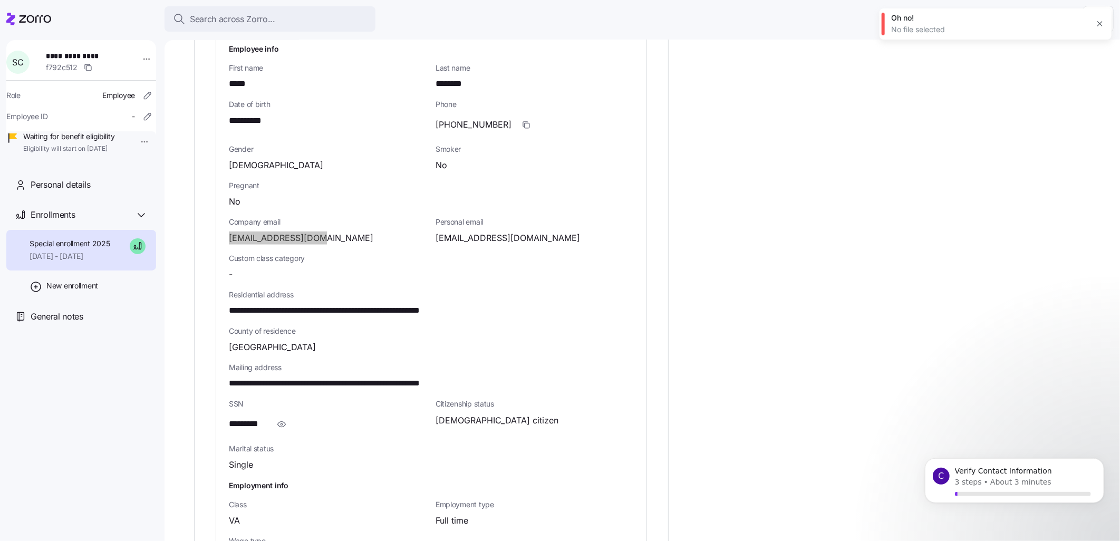
scroll to position [452, 0]
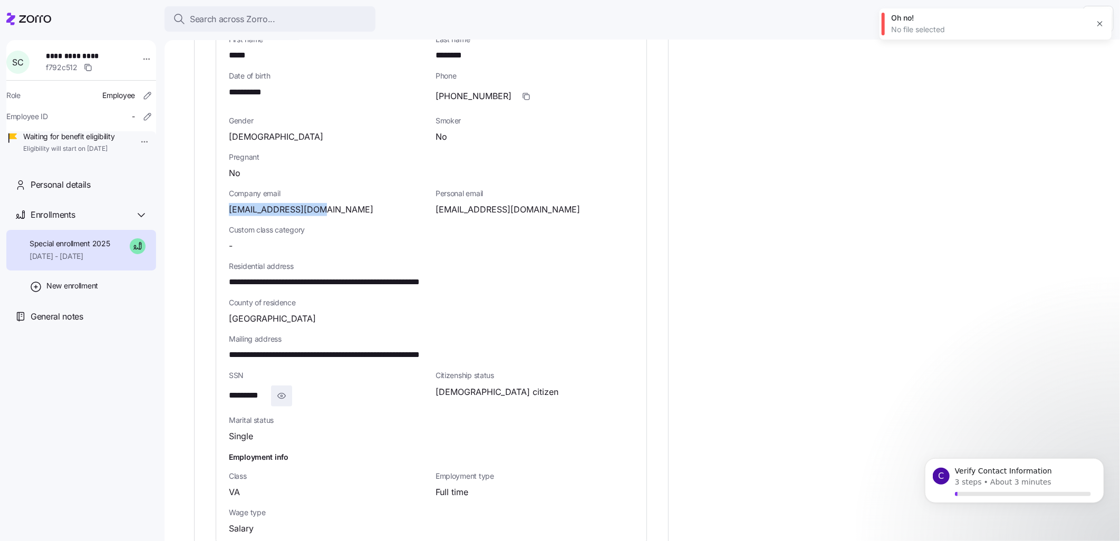
click at [281, 395] on icon "button" at bounding box center [281, 396] width 2 height 2
drag, startPoint x: 283, startPoint y: 386, endPoint x: 211, endPoint y: 383, distance: 72.3
click at [211, 386] on div "**********" at bounding box center [431, 155] width 474 height 819
drag, startPoint x: 280, startPoint y: 383, endPoint x: 219, endPoint y: 388, distance: 61.9
click at [219, 388] on div "**********" at bounding box center [431, 274] width 430 height 537
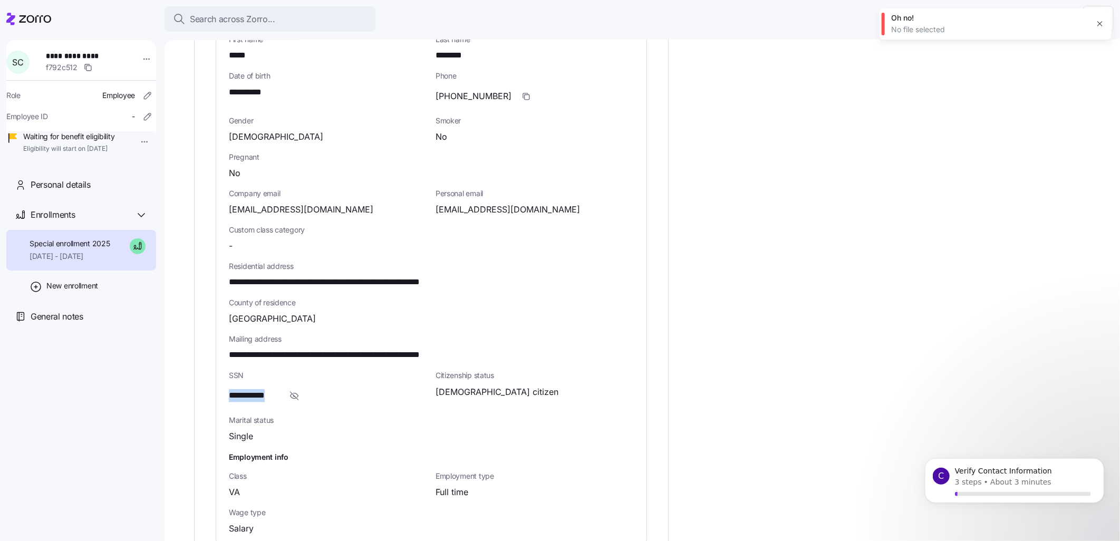
drag, startPoint x: 219, startPoint y: 388, endPoint x: 242, endPoint y: 390, distance: 23.8
copy span "**********"
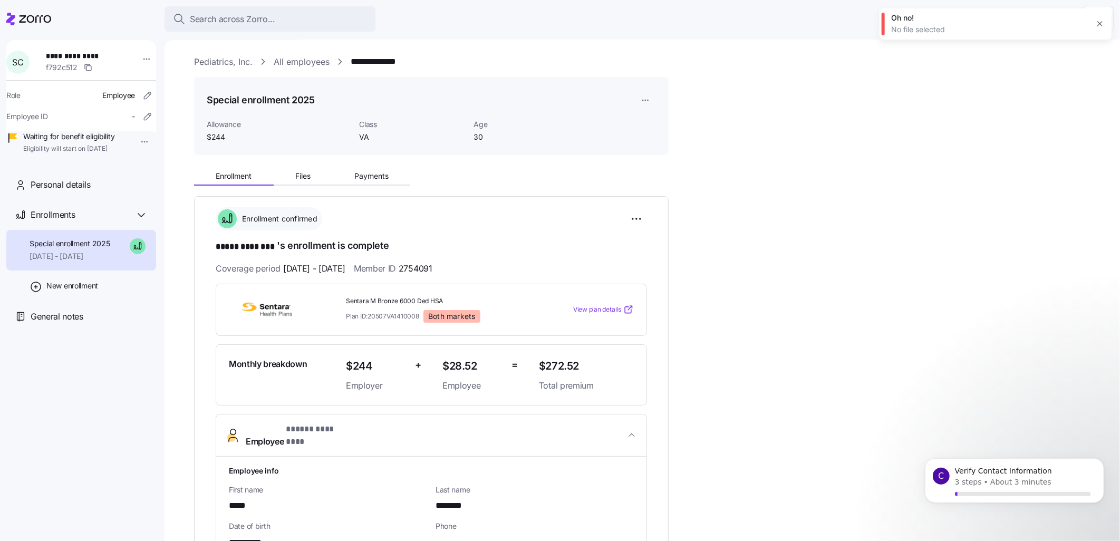
scroll to position [0, 0]
click at [305, 172] on button "Files" at bounding box center [303, 178] width 59 height 16
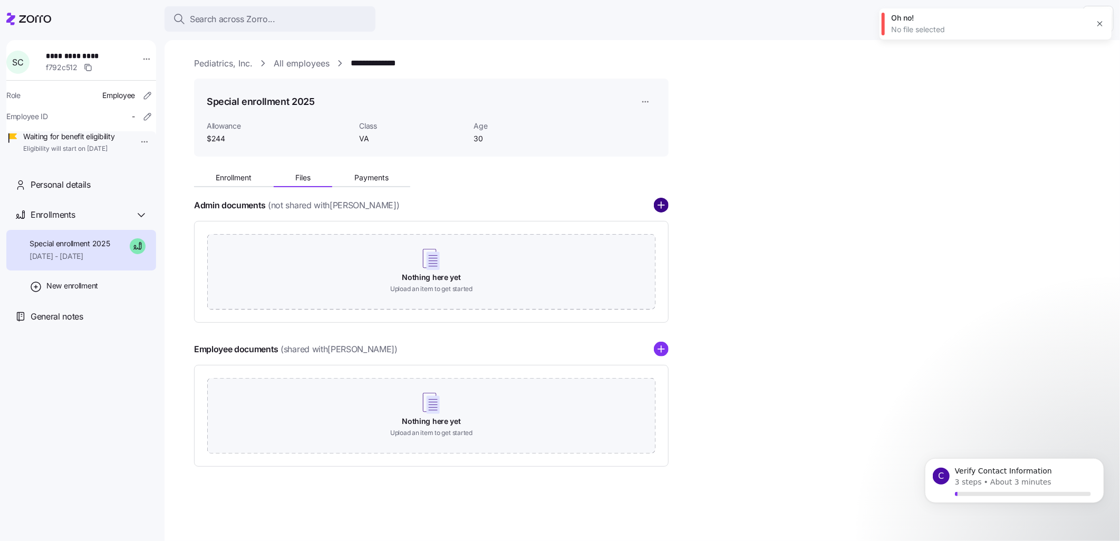
click at [657, 203] on circle "add icon" at bounding box center [661, 206] width 14 height 14
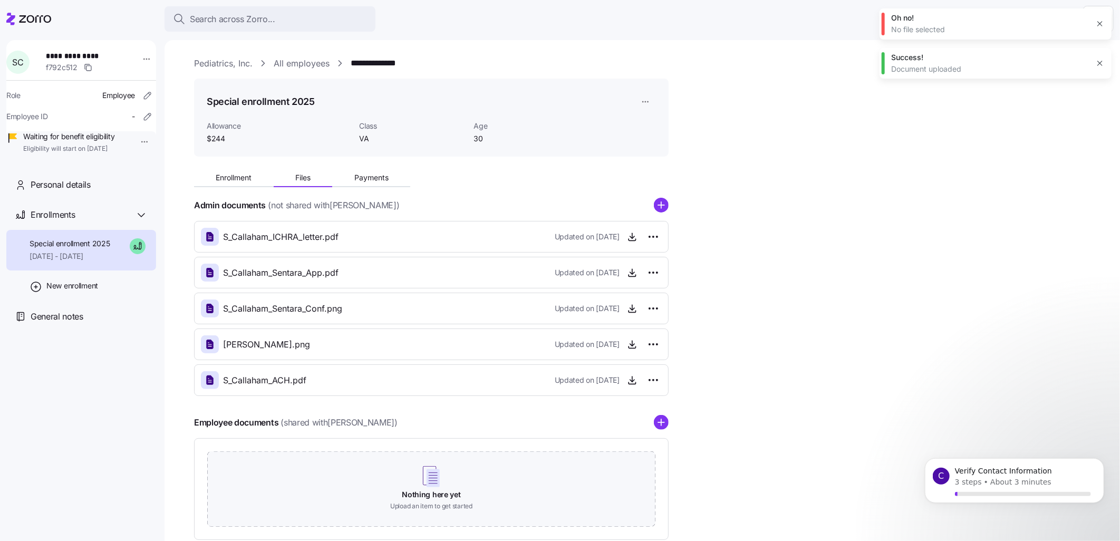
click at [783, 225] on div "Enrollment Files Payments Admin documents (not shared with [PERSON_NAME] ) S_Ca…" at bounding box center [649, 352] width 911 height 375
click at [630, 270] on icon "button" at bounding box center [632, 272] width 11 height 11
click at [290, 59] on link "All employees" at bounding box center [302, 63] width 56 height 13
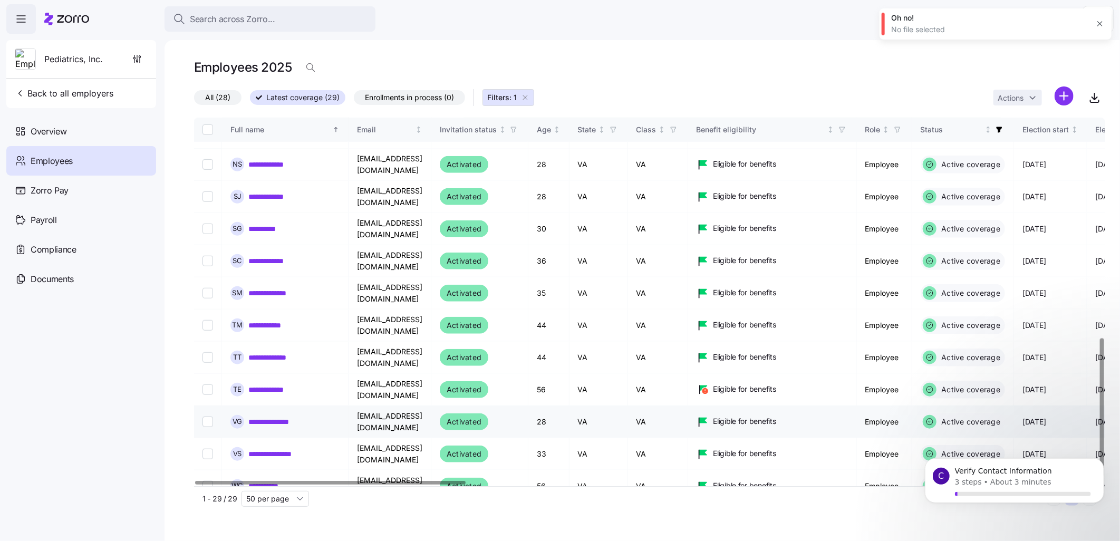
scroll to position [592, 0]
